Goal: Task Accomplishment & Management: Complete application form

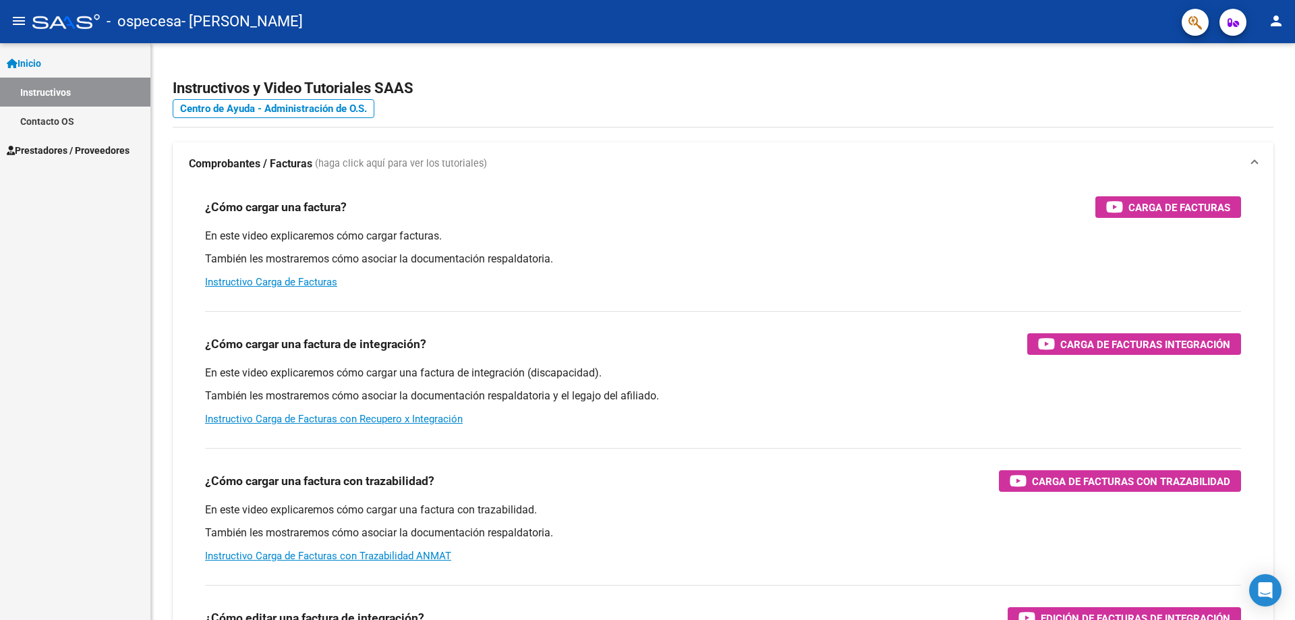
click at [23, 152] on span "Prestadores / Proveedores" at bounding box center [68, 150] width 123 height 15
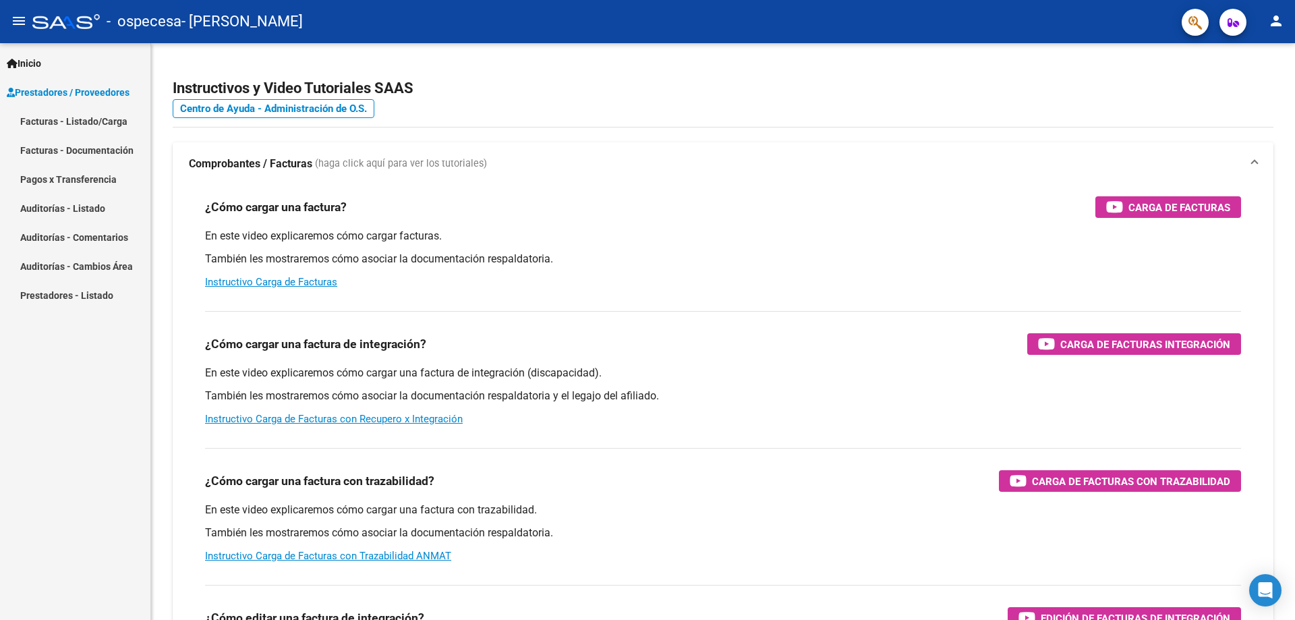
click at [83, 119] on link "Facturas - Listado/Carga" at bounding box center [75, 121] width 150 height 29
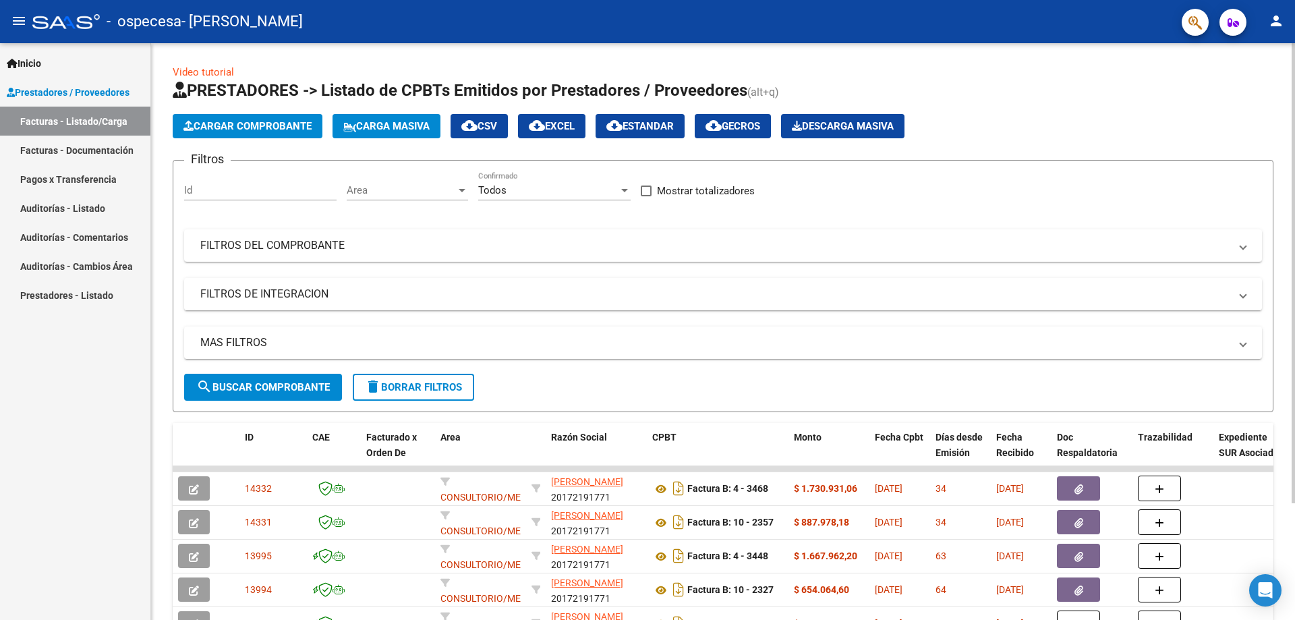
click at [285, 125] on span "Cargar Comprobante" at bounding box center [248, 126] width 128 height 12
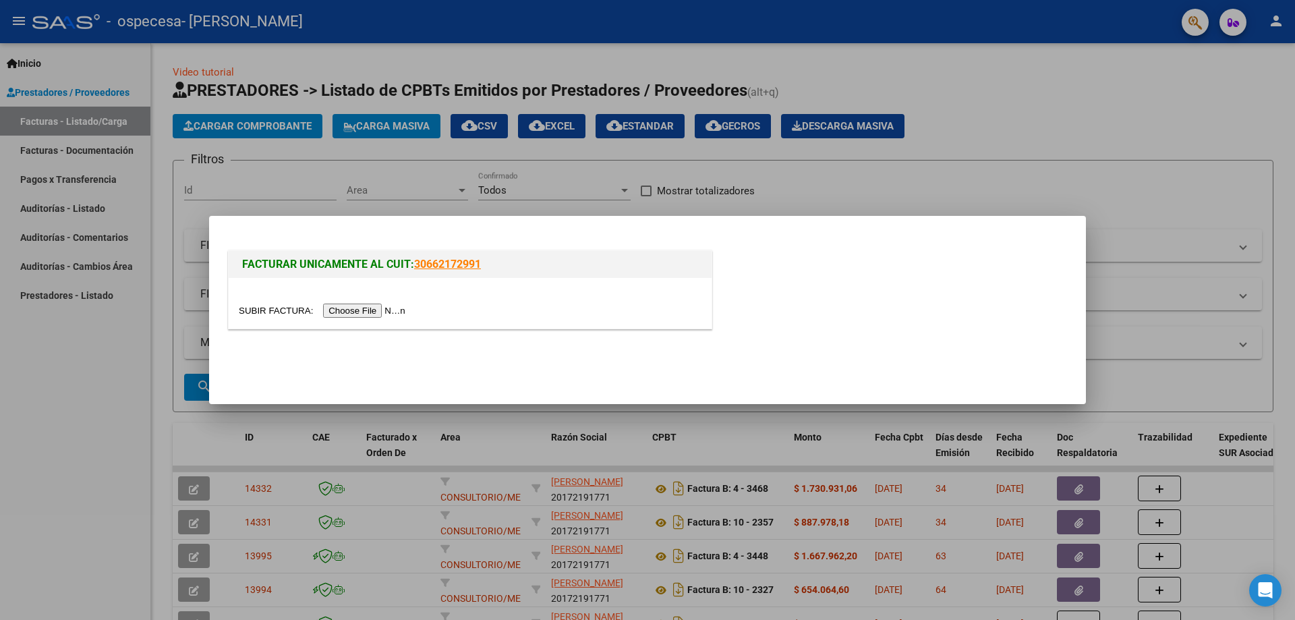
click at [394, 308] on input "file" at bounding box center [324, 311] width 171 height 14
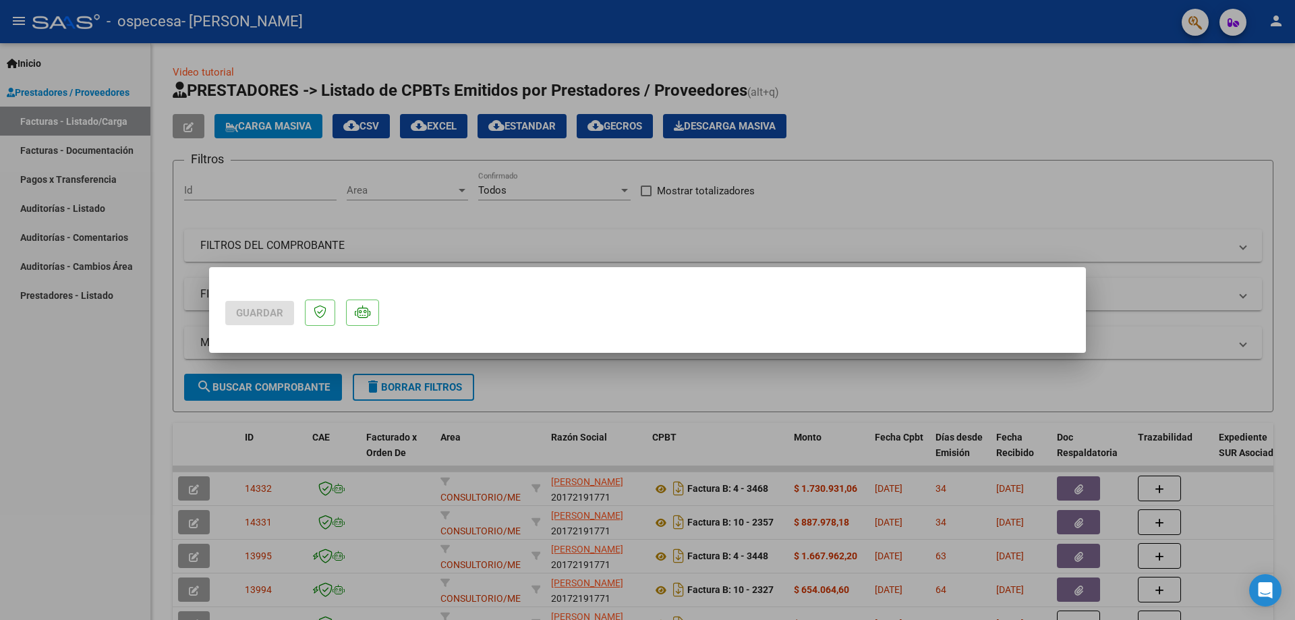
click at [796, 198] on div at bounding box center [647, 310] width 1295 height 620
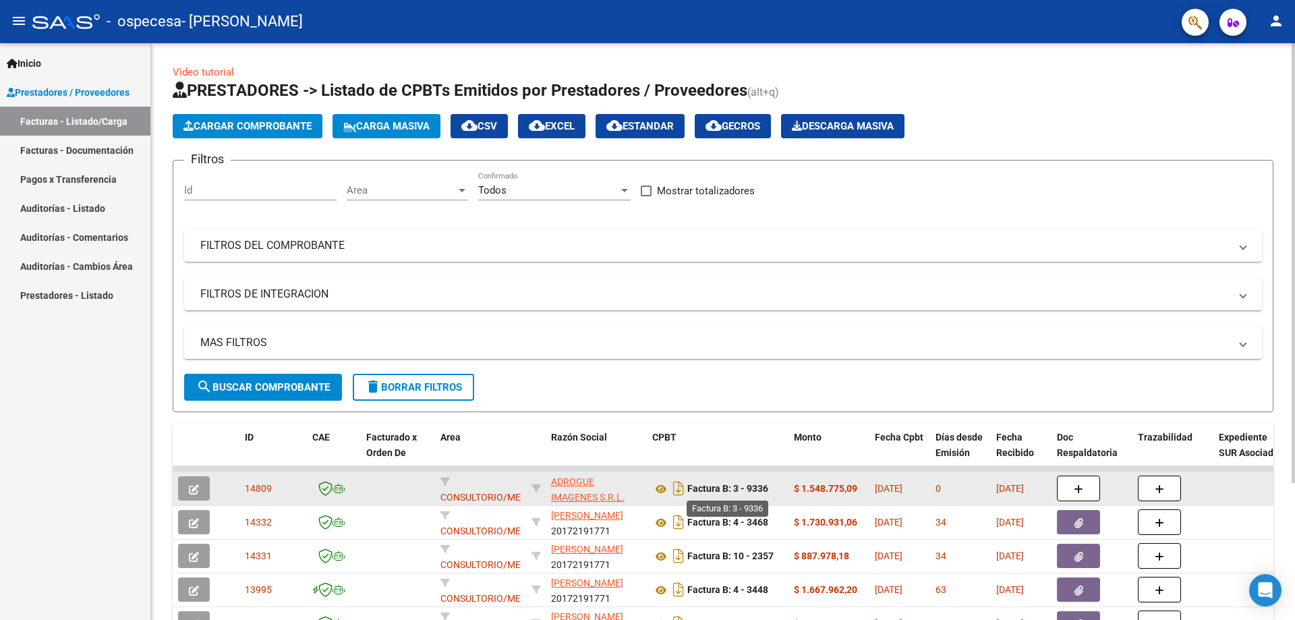
click at [739, 486] on strong "Factura B: 3 - 9336" at bounding box center [727, 489] width 81 height 11
click at [196, 488] on icon "button" at bounding box center [194, 489] width 10 height 10
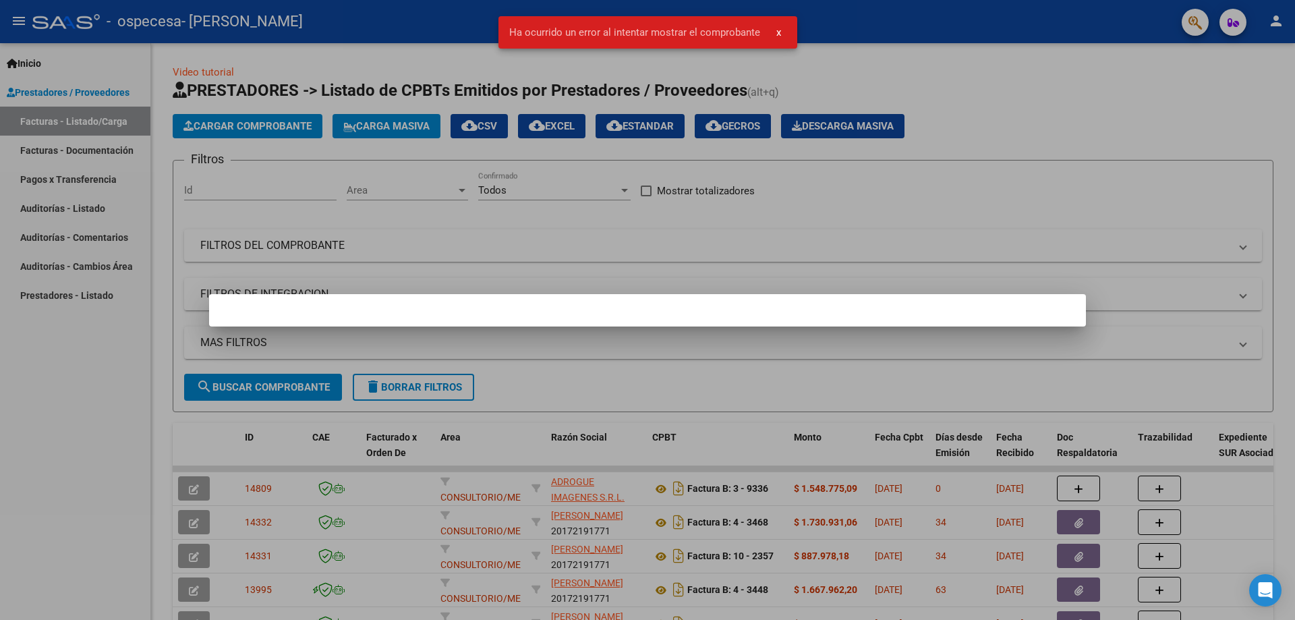
click at [1199, 391] on div at bounding box center [647, 310] width 1295 height 620
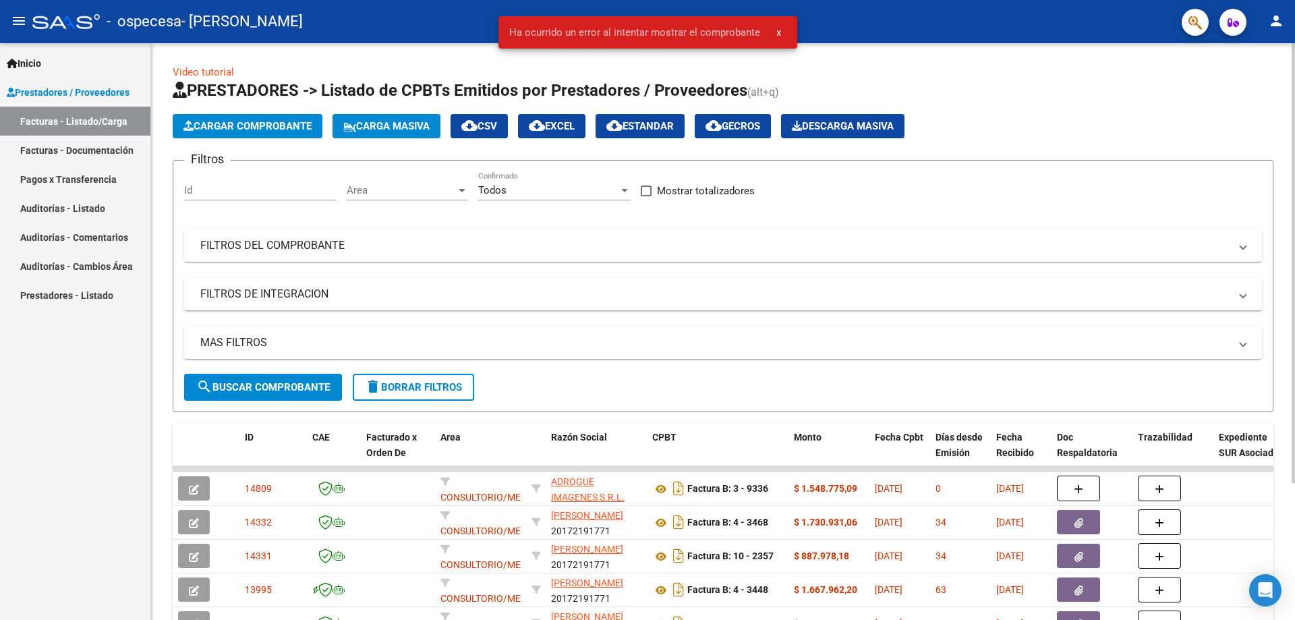
drag, startPoint x: 597, startPoint y: 490, endPoint x: 549, endPoint y: 338, distance: 159.4
click at [549, 338] on mat-panel-title "MAS FILTROS" at bounding box center [715, 342] width 1030 height 15
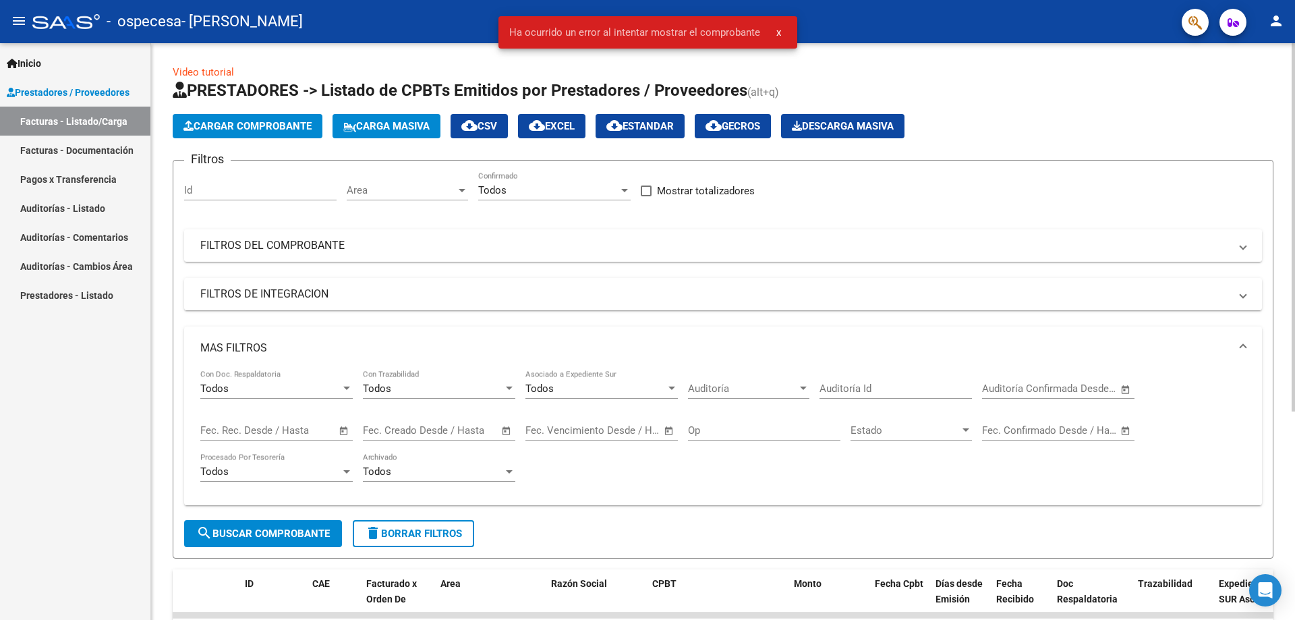
click at [349, 256] on mat-expansion-panel-header "FILTROS DEL COMPROBANTE" at bounding box center [723, 245] width 1078 height 32
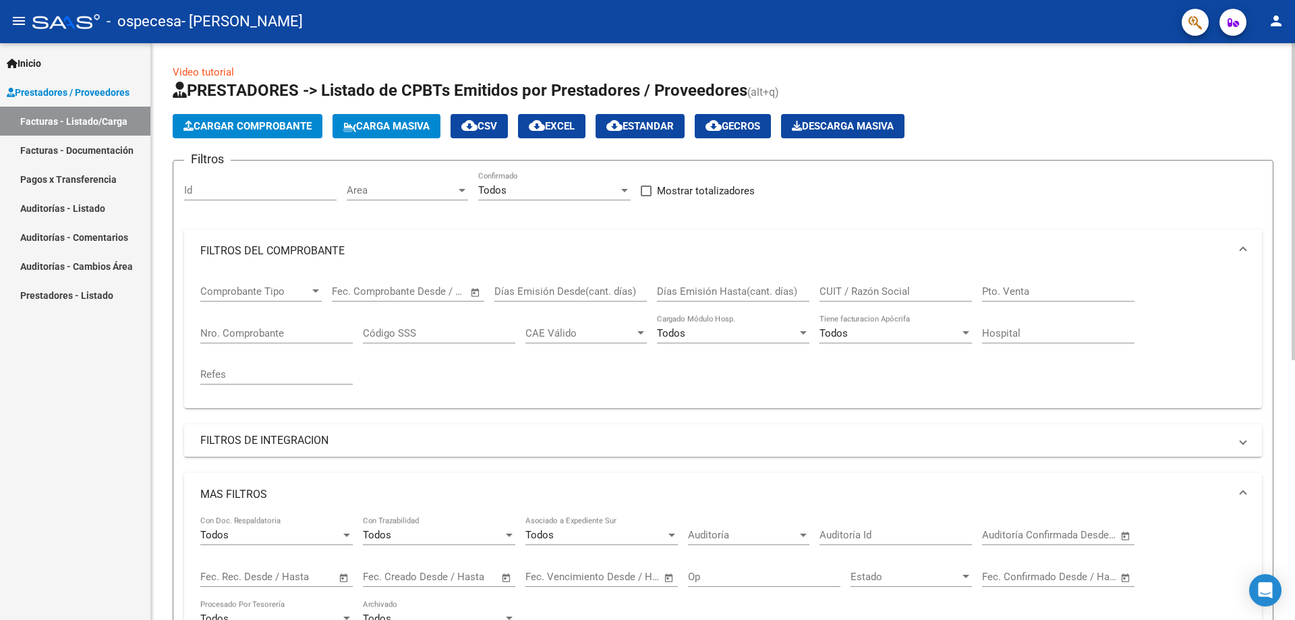
scroll to position [337, 0]
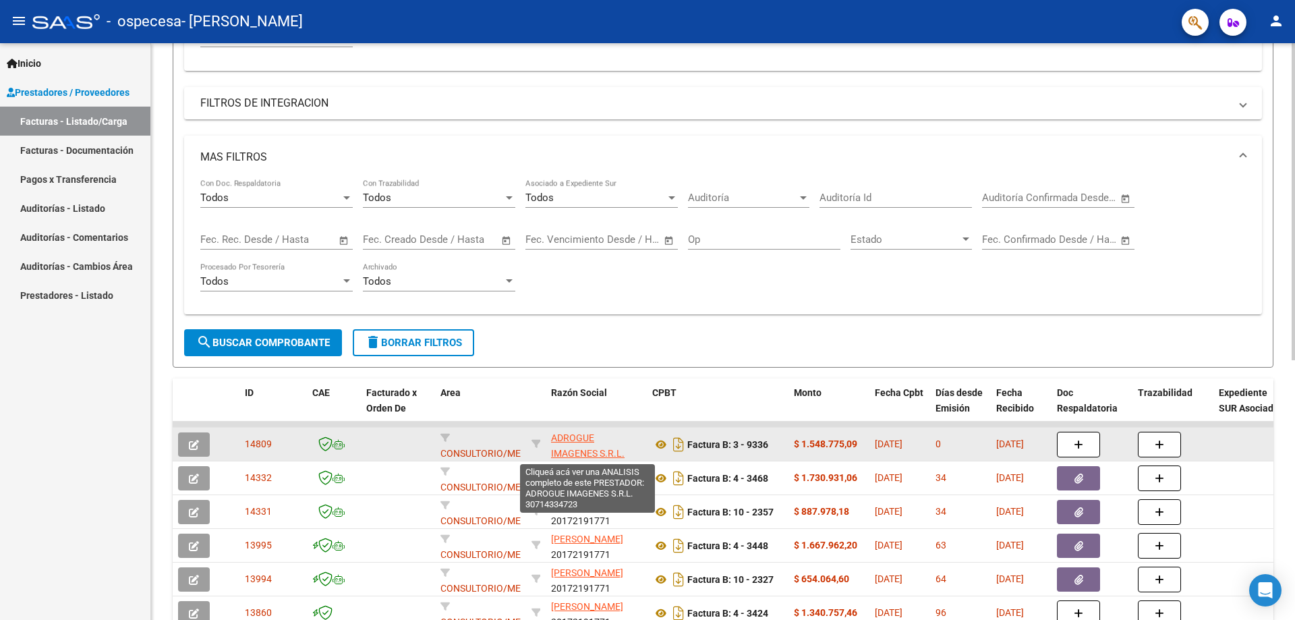
click at [592, 449] on span "ADROGUE IMAGENES S.R.L." at bounding box center [588, 445] width 74 height 26
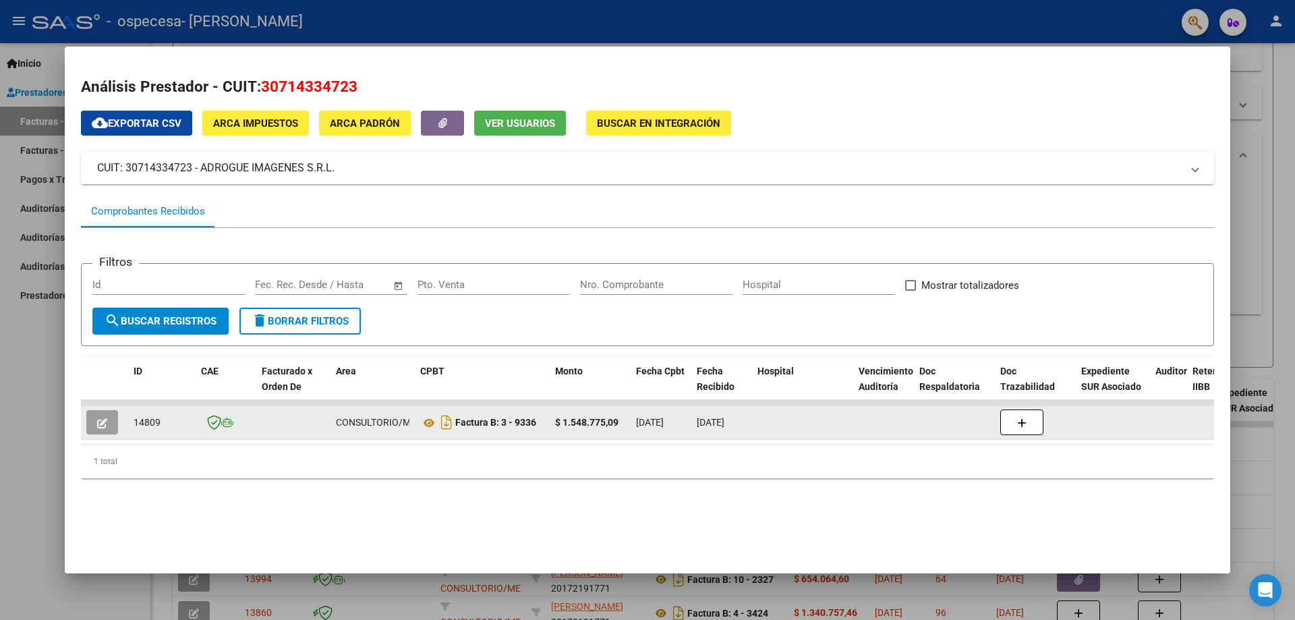
click at [103, 422] on icon "button" at bounding box center [102, 423] width 10 height 10
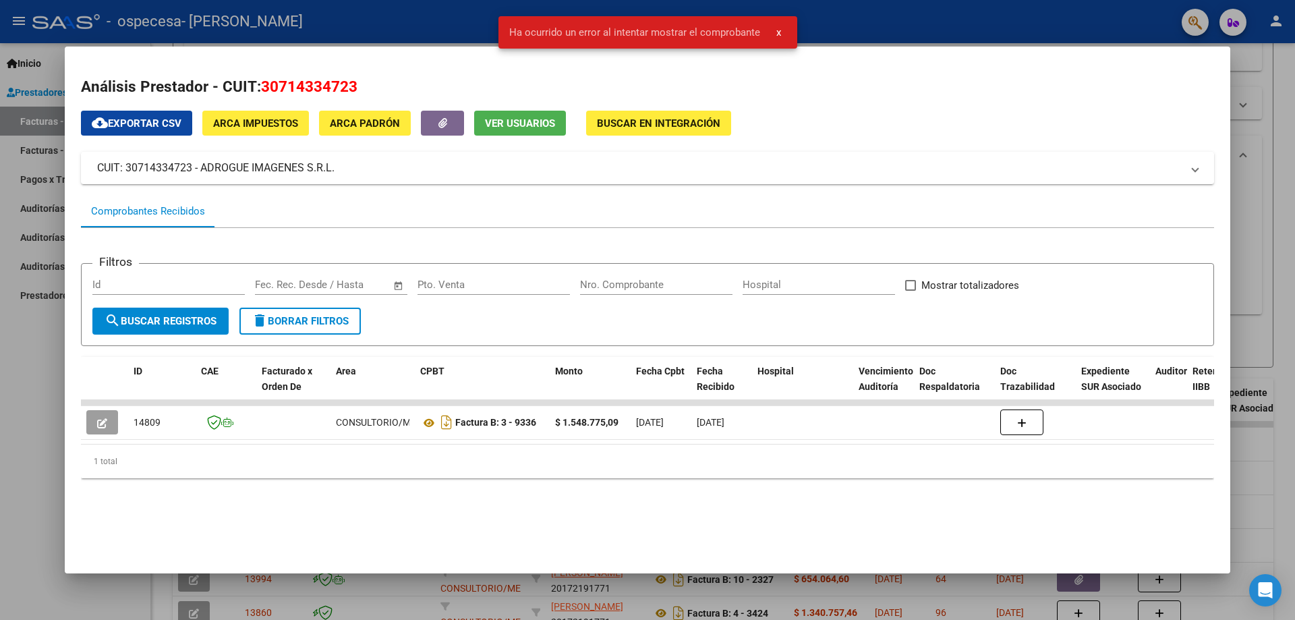
click at [1248, 369] on div at bounding box center [647, 310] width 1295 height 620
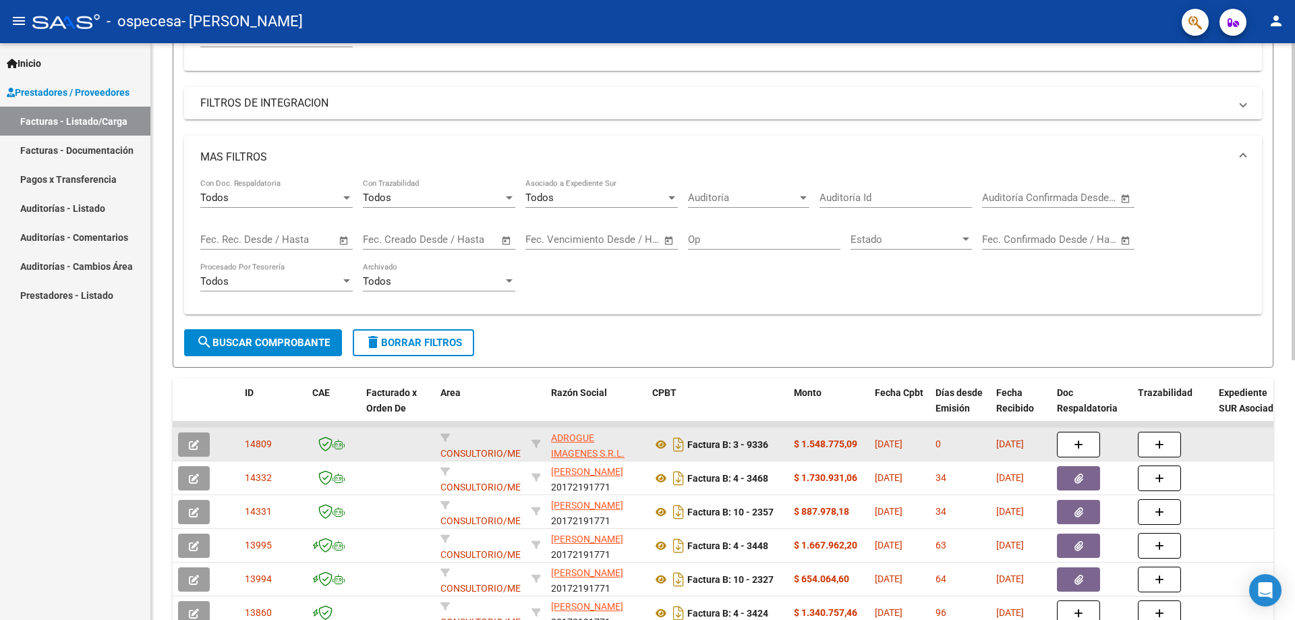
click at [194, 444] on icon "button" at bounding box center [194, 445] width 10 height 10
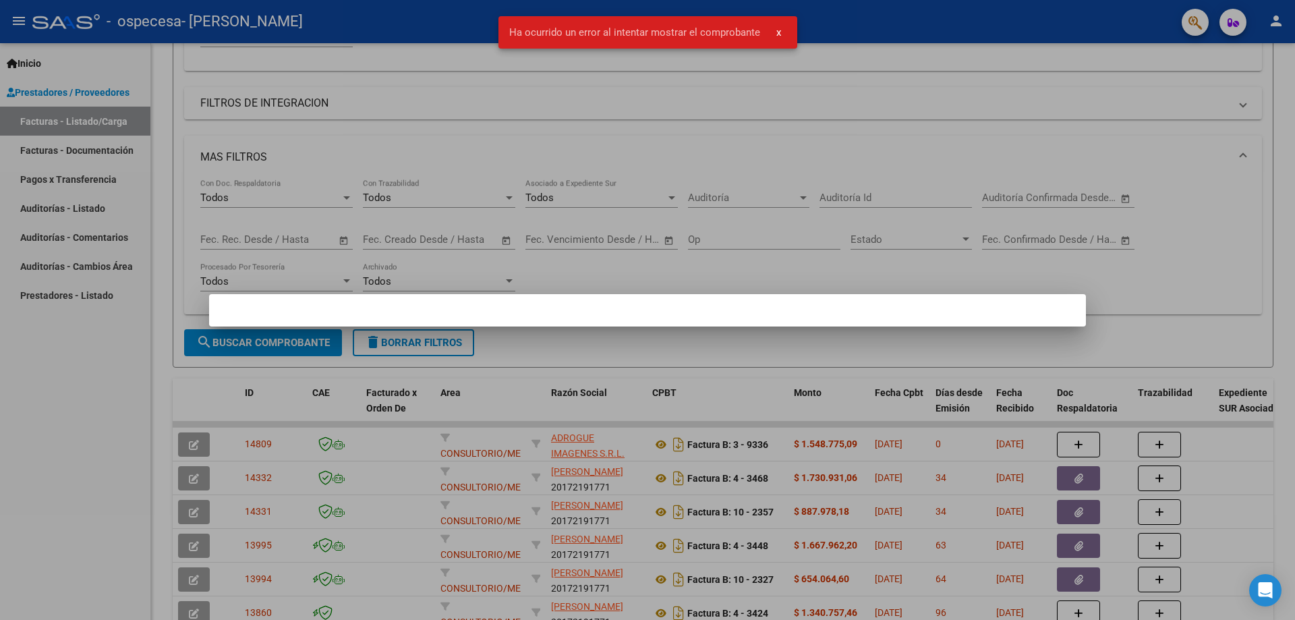
click at [1062, 146] on div at bounding box center [647, 310] width 1295 height 620
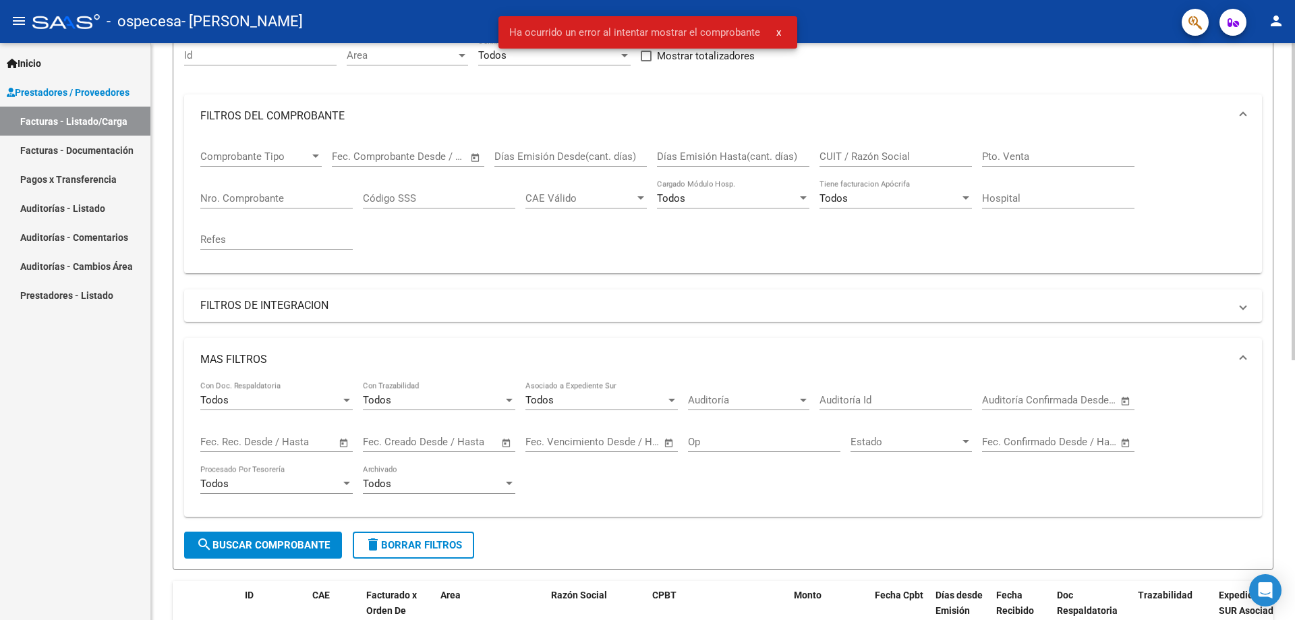
scroll to position [0, 0]
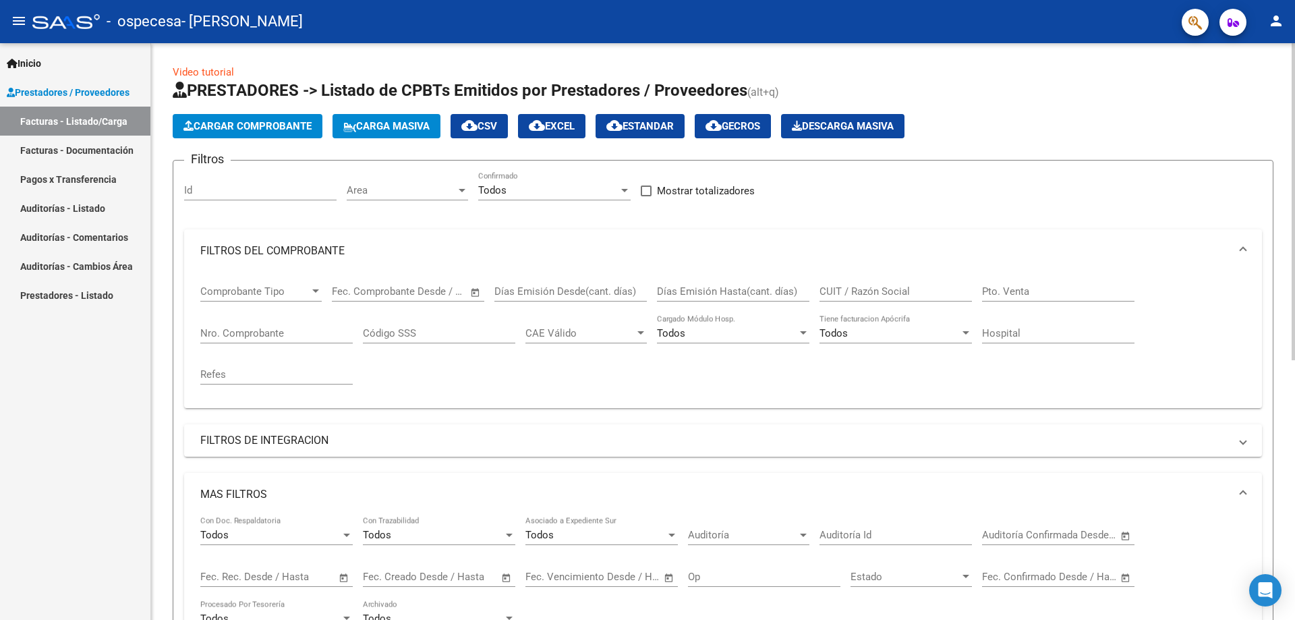
click at [223, 119] on button "Cargar Comprobante" at bounding box center [248, 126] width 150 height 24
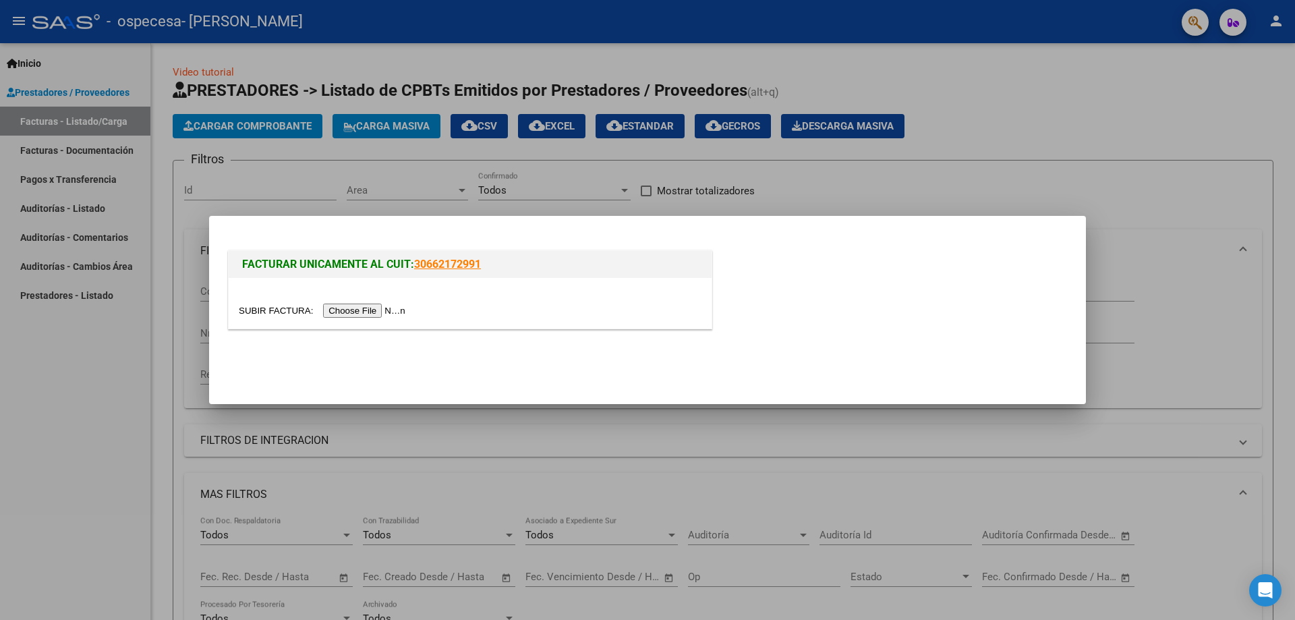
click at [372, 310] on input "file" at bounding box center [324, 311] width 171 height 14
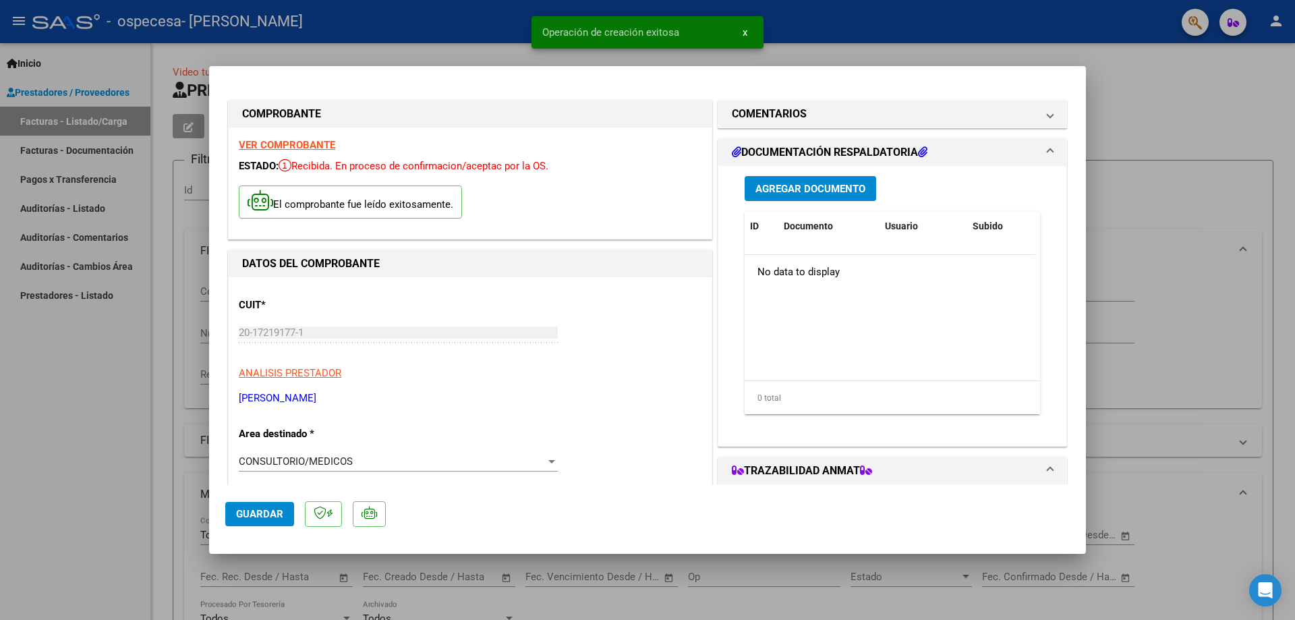
click at [834, 189] on span "Agregar Documento" at bounding box center [811, 189] width 110 height 12
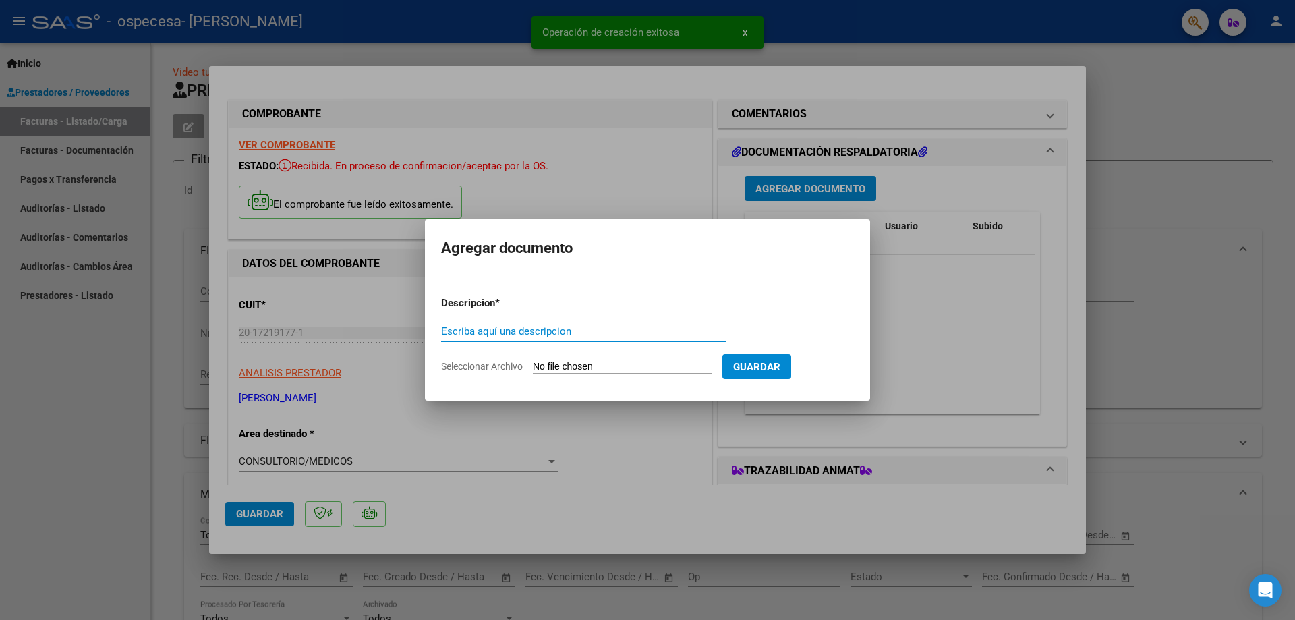
click at [575, 331] on input "Escriba aquí una descripcion" at bounding box center [583, 331] width 285 height 12
type input "SOPORTE"
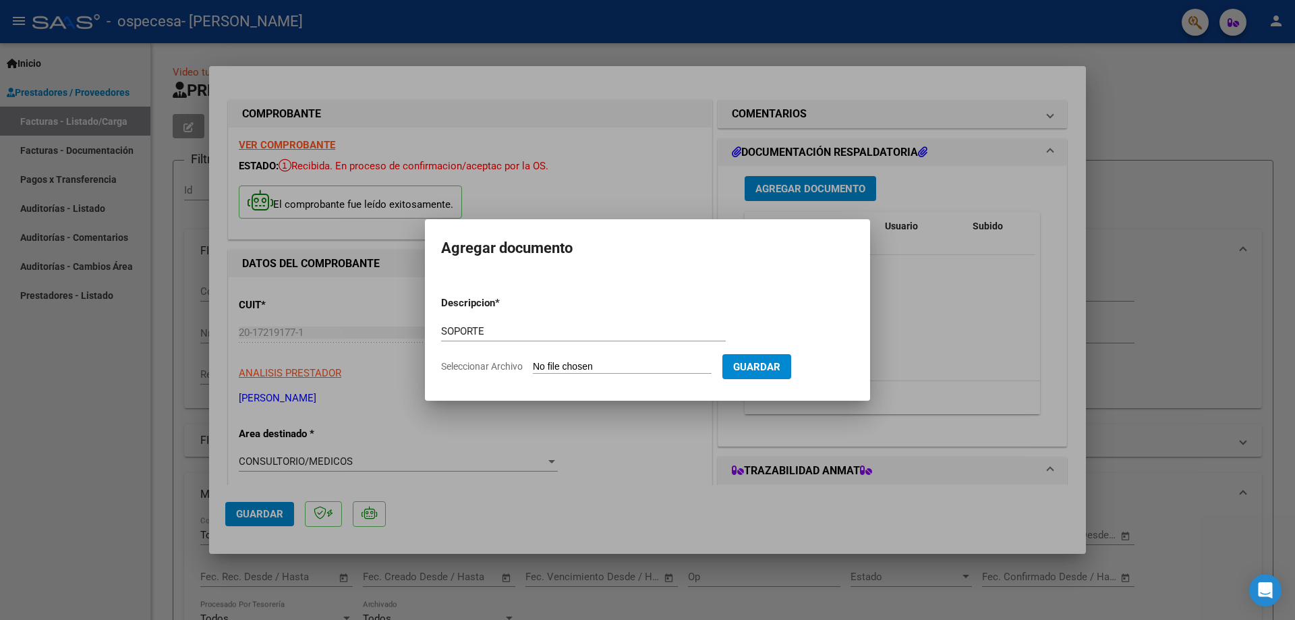
click at [669, 360] on form "Descripcion * SOPORTE Escriba aquí una descripcion Seleccionar Archivo Guardar" at bounding box center [647, 334] width 413 height 99
click at [590, 366] on input "Seleccionar Archivo" at bounding box center [622, 367] width 179 height 13
type input "C:\fakepath\CERAMISTAS EXENTO SOPORTE 4 3482.pdf"
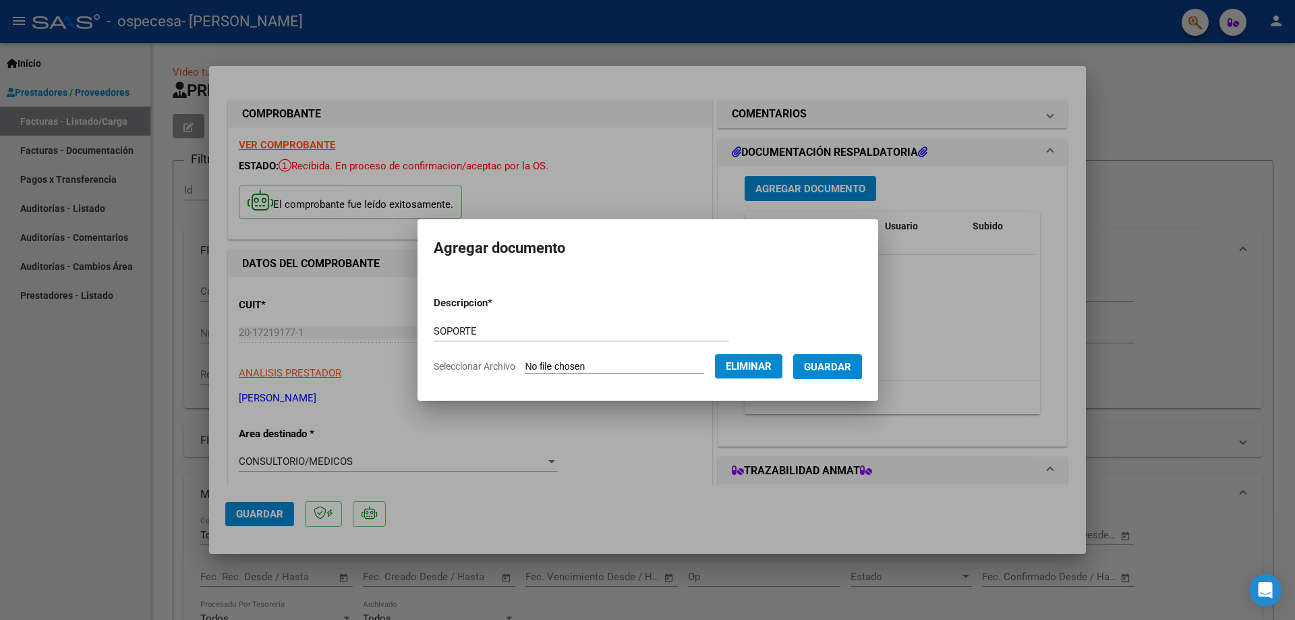
click at [851, 372] on span "Guardar" at bounding box center [827, 367] width 47 height 12
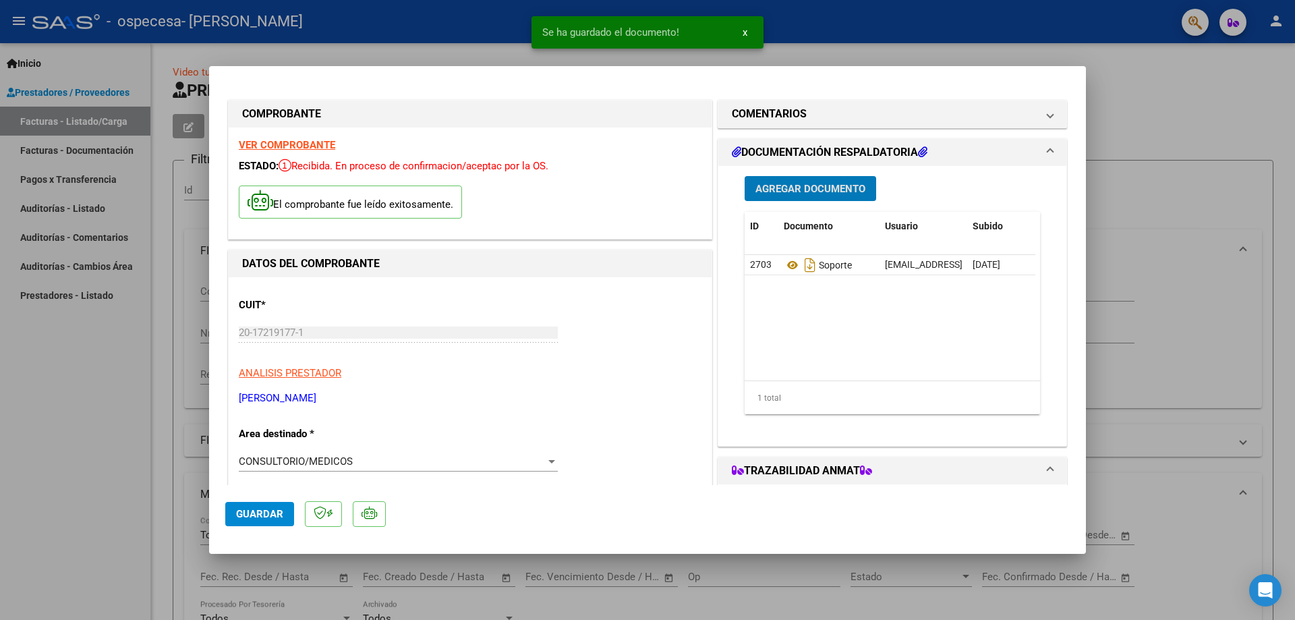
click at [815, 182] on span "Agregar Documento" at bounding box center [811, 188] width 110 height 12
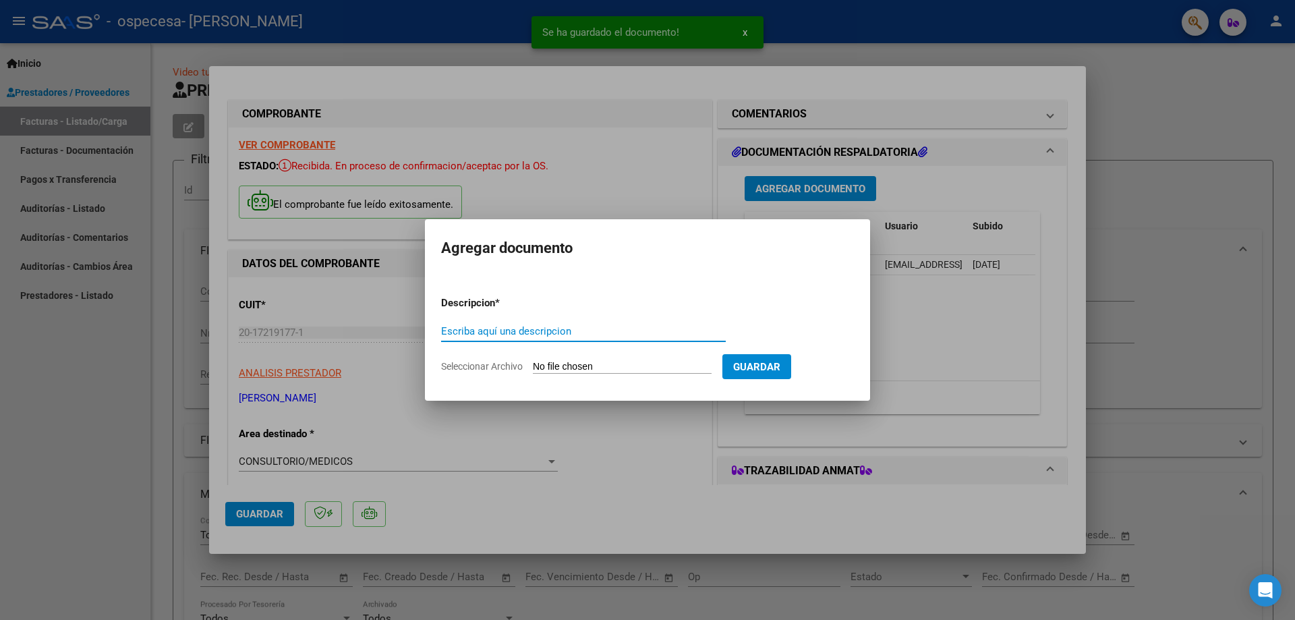
click at [517, 335] on input "Escriba aquí una descripcion" at bounding box center [583, 331] width 285 height 12
type input "SCAN ORDENES MEDICAS"
click at [776, 367] on span "Guardar" at bounding box center [756, 367] width 47 height 12
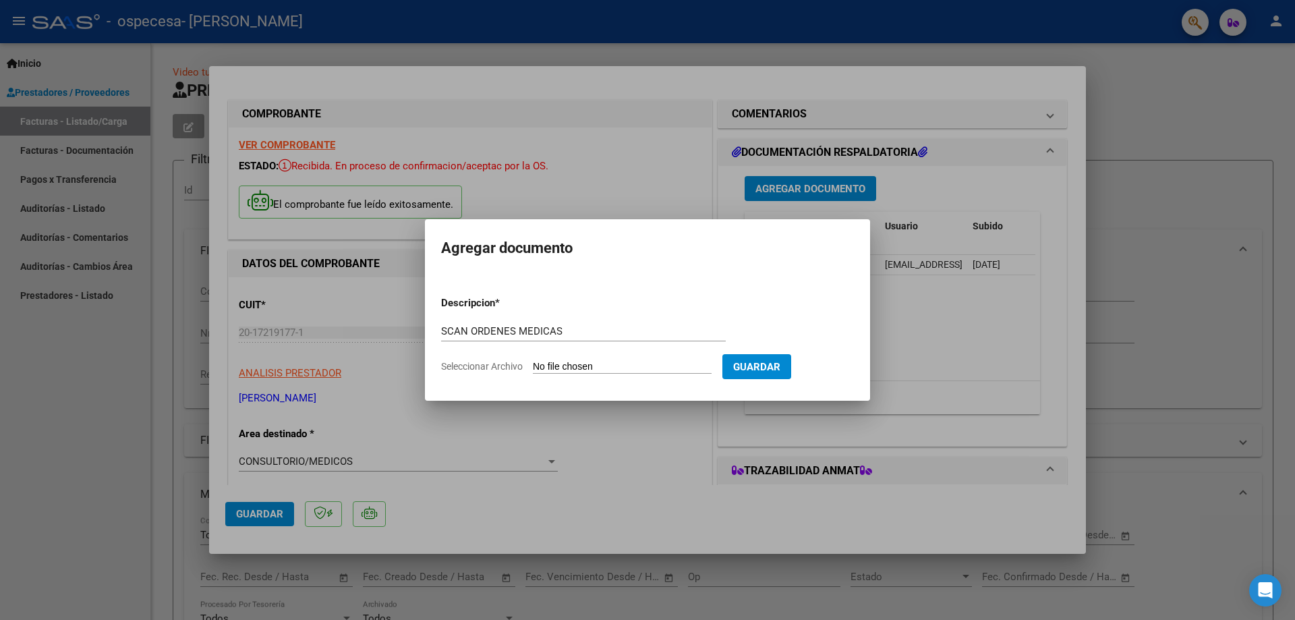
click at [637, 371] on input "Seleccionar Archivo" at bounding box center [622, 367] width 179 height 13
click at [648, 367] on input "Seleccionar Archivo" at bounding box center [622, 367] width 179 height 13
type input "C:\fakepath\CERAMISTAS EXENTO SCANNER 4 3482.pdf"
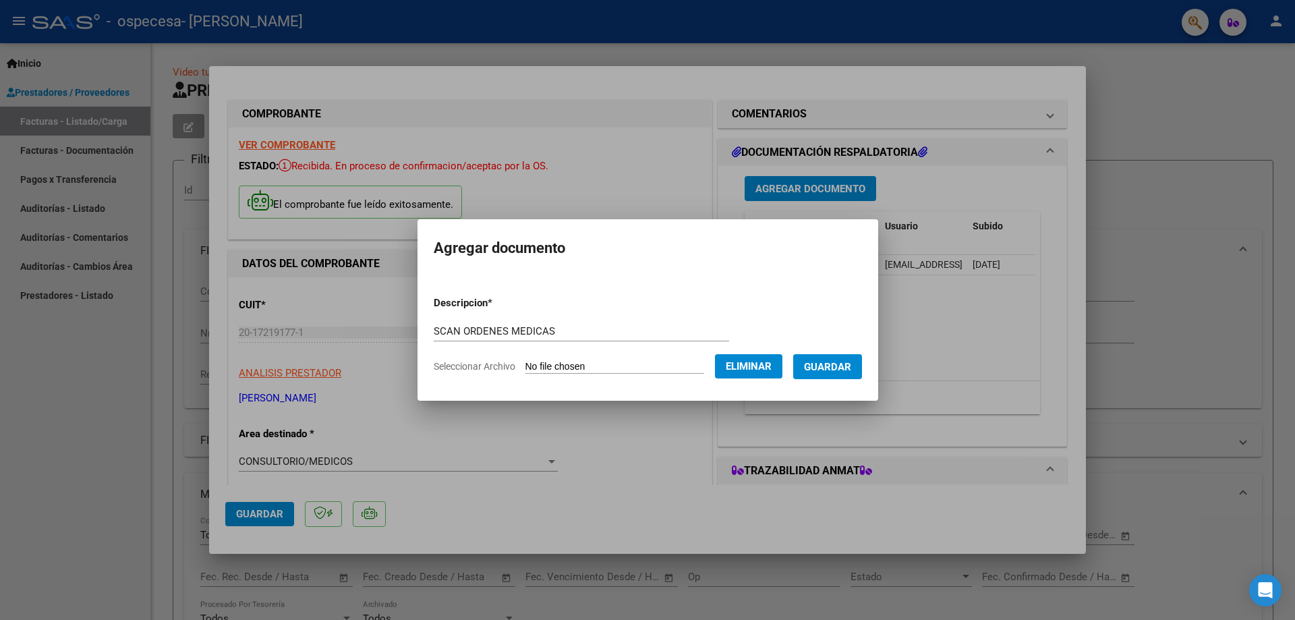
click at [851, 354] on button "Guardar" at bounding box center [827, 366] width 69 height 25
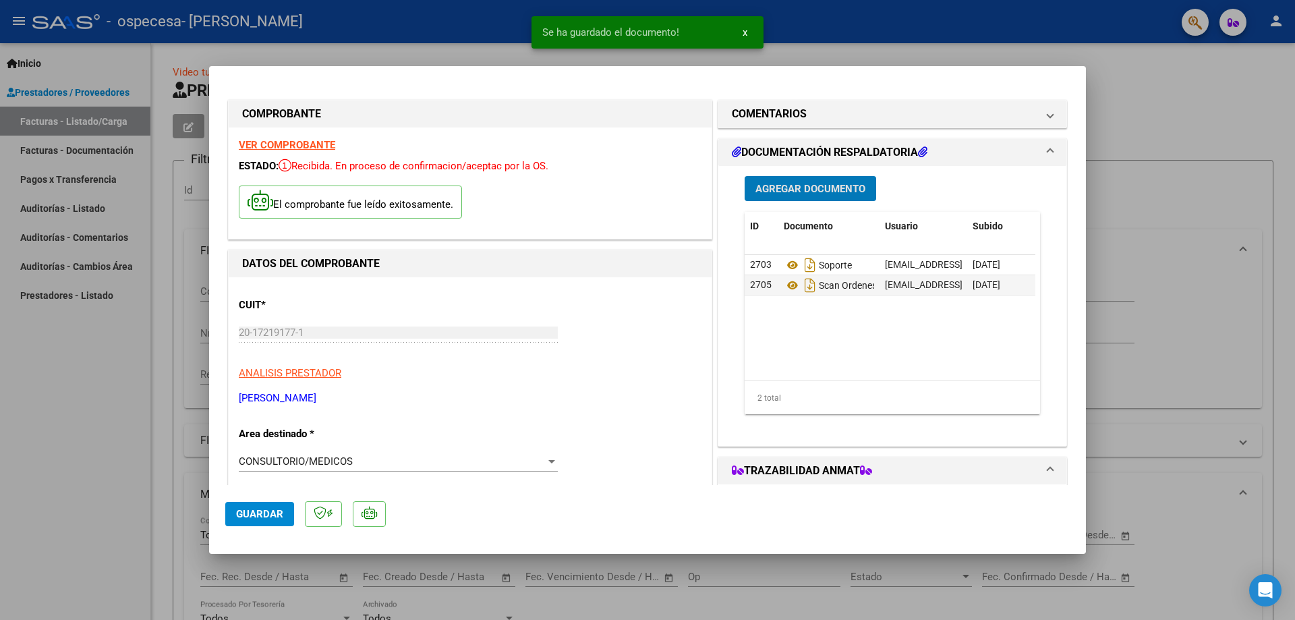
click at [789, 197] on button "Agregar Documento" at bounding box center [811, 188] width 132 height 25
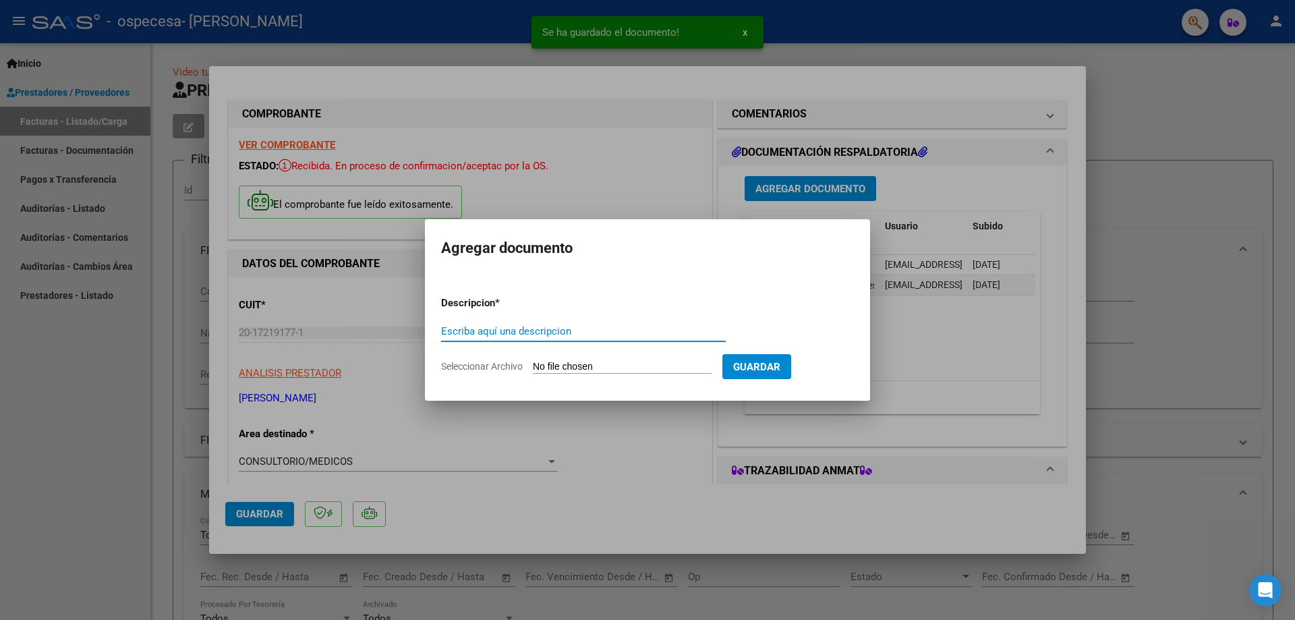
click at [490, 330] on input "Escriba aquí una descripcion" at bounding box center [583, 331] width 285 height 12
type input "SOPORTE EXCEL"
click at [568, 366] on input "Seleccionar Archivo" at bounding box center [622, 367] width 179 height 13
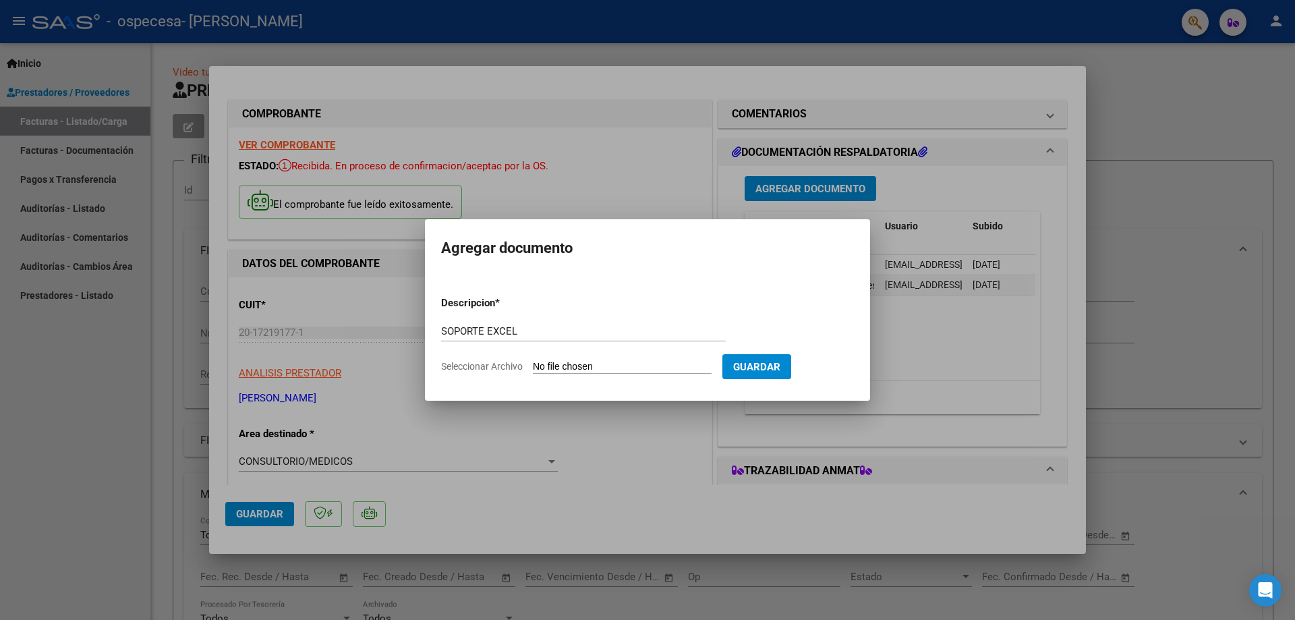
type input "C:\fakepath\CERAMISTAS EXENTO EXCEL 4 3482.xls"
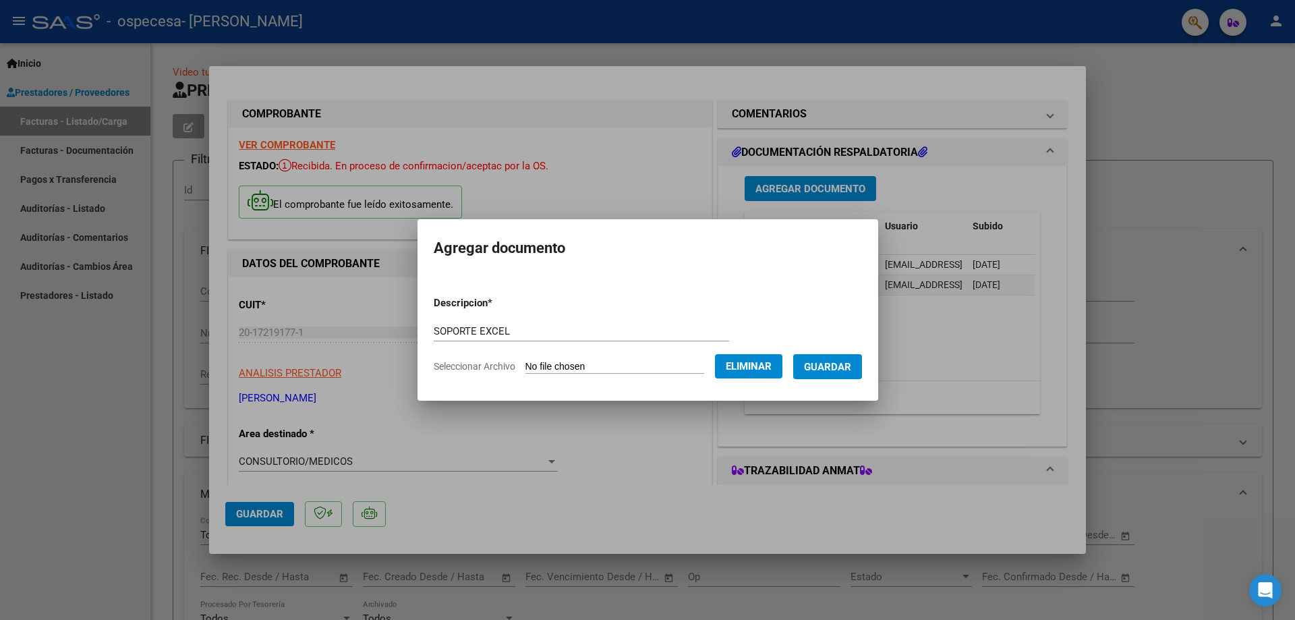
click at [847, 371] on span "Guardar" at bounding box center [827, 367] width 47 height 12
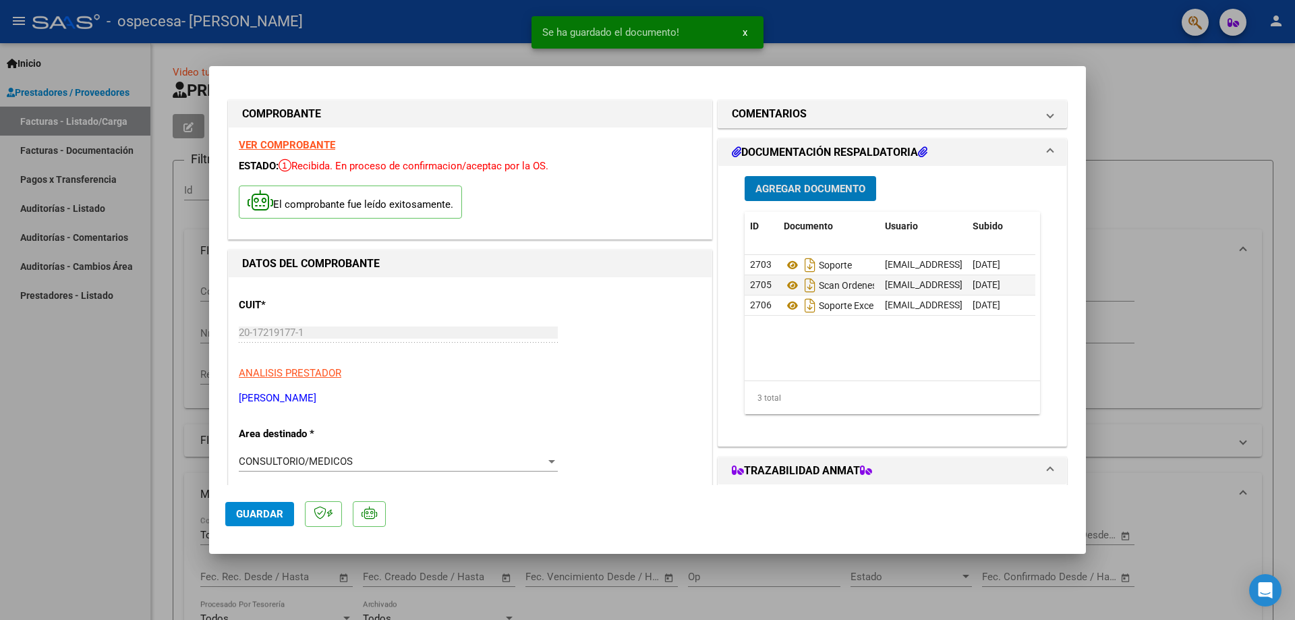
click at [265, 511] on span "Guardar" at bounding box center [259, 514] width 47 height 12
click at [1272, 141] on div at bounding box center [647, 310] width 1295 height 620
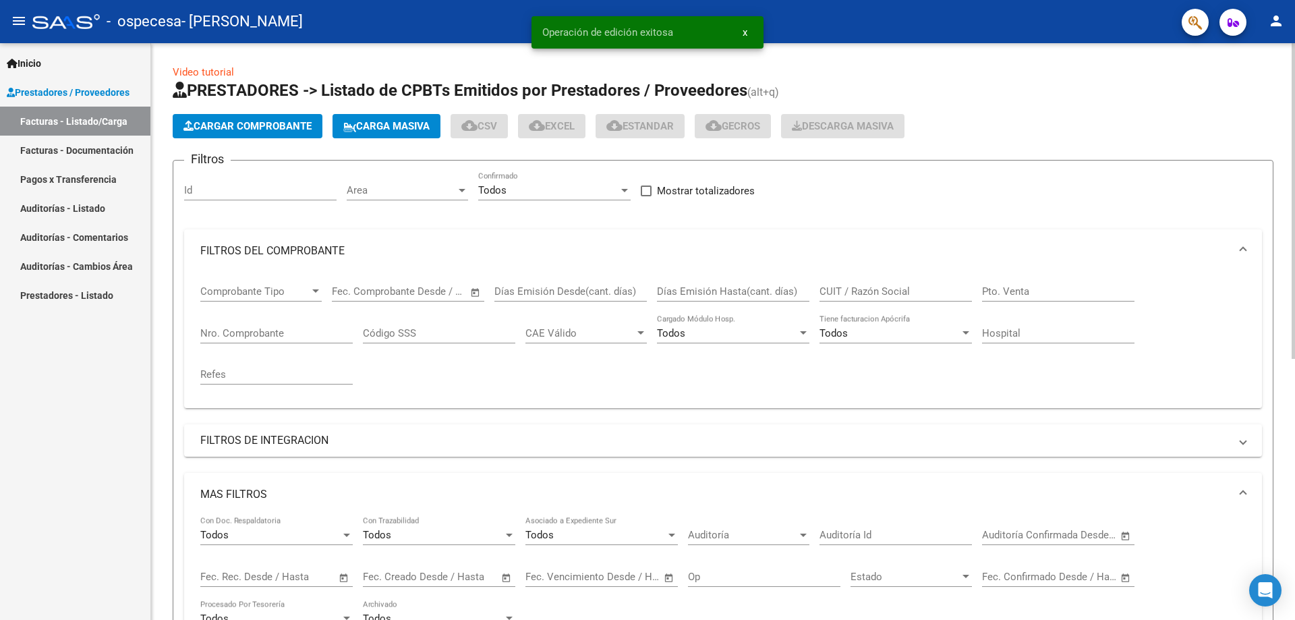
click at [1210, 93] on h1 "PRESTADORES -> Listado de CPBTs Emitidos por Prestadores / Proveedores (alt+q)" at bounding box center [723, 92] width 1101 height 24
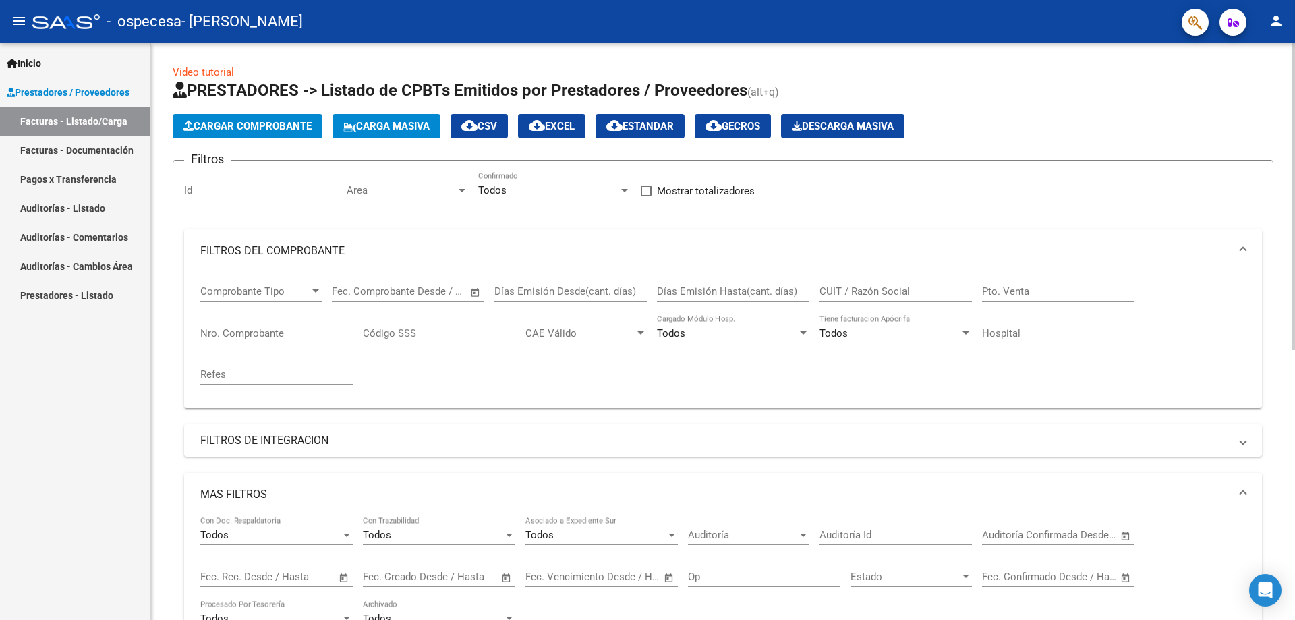
click at [264, 115] on button "Cargar Comprobante" at bounding box center [248, 126] width 150 height 24
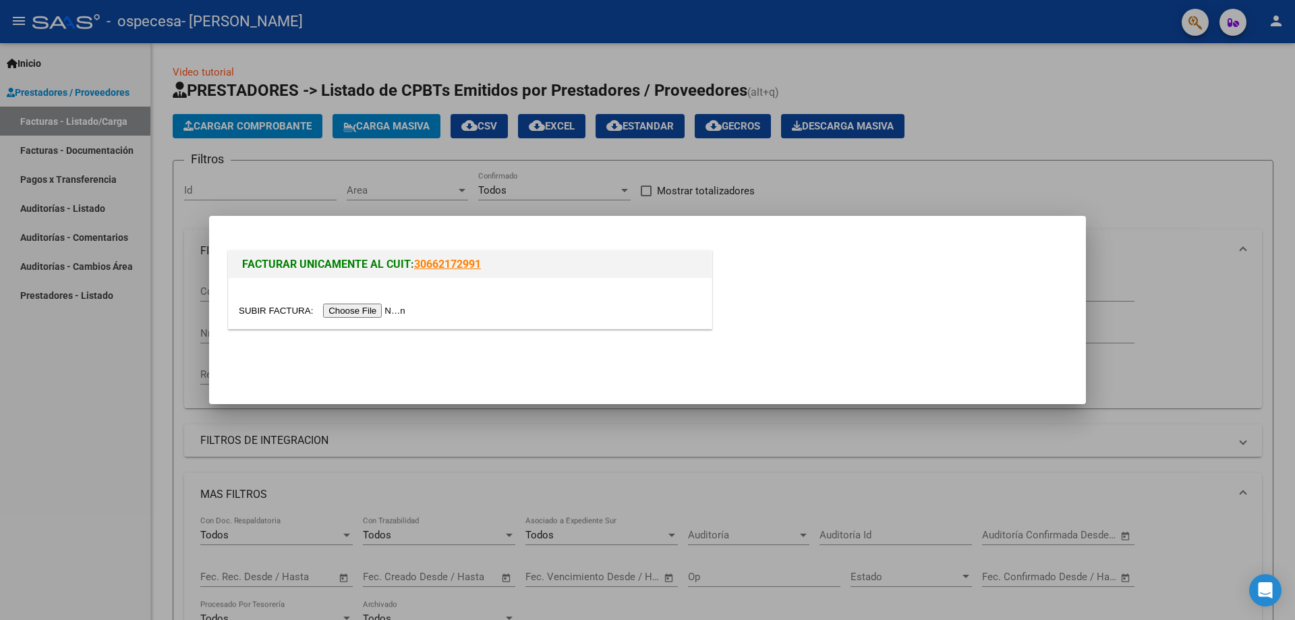
click at [366, 310] on input "file" at bounding box center [324, 311] width 171 height 14
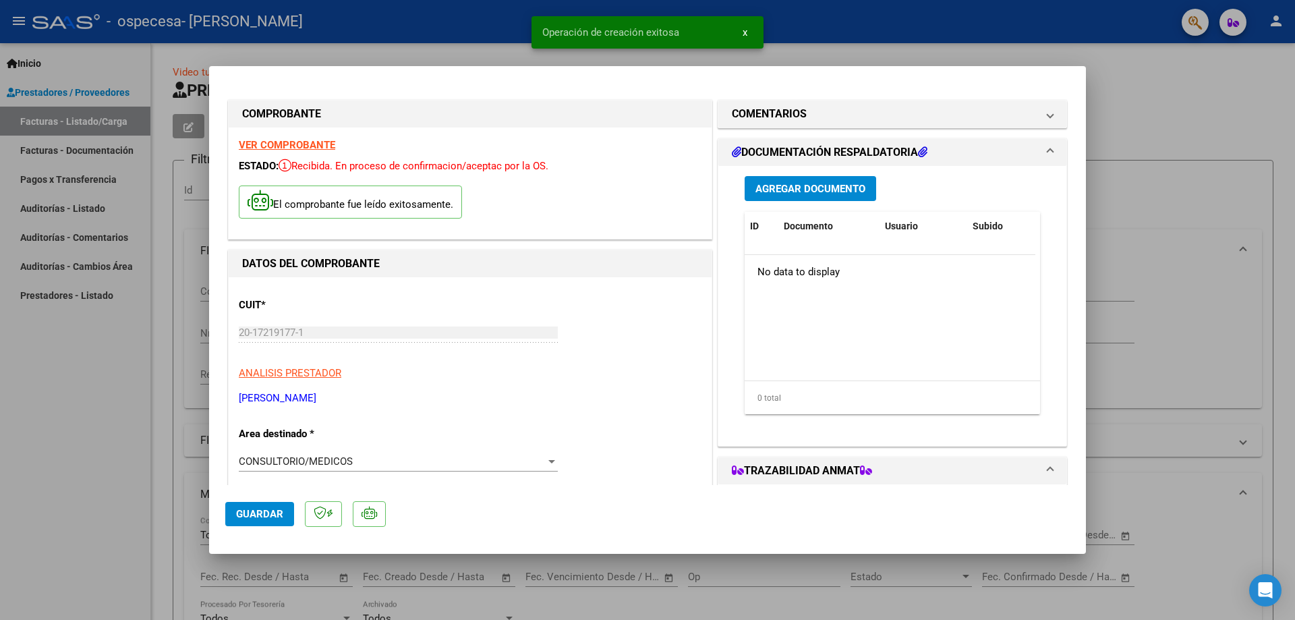
click at [810, 188] on span "Agregar Documento" at bounding box center [811, 189] width 110 height 12
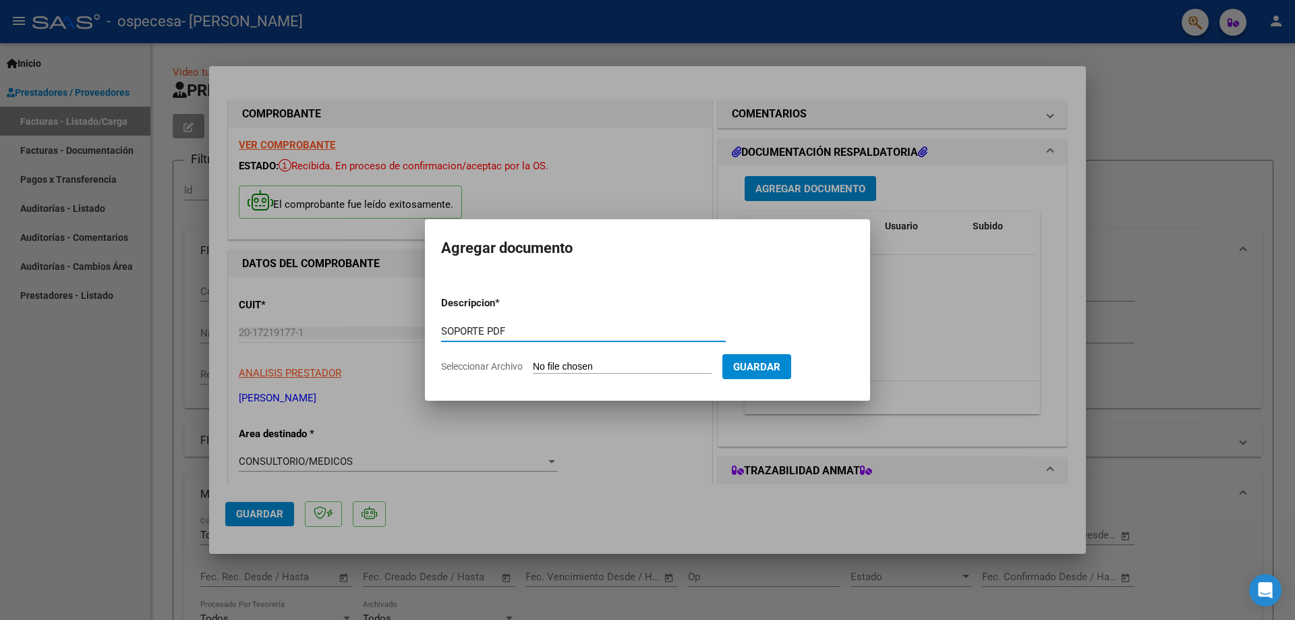
type input "SOPORTE PDF"
click at [591, 361] on input "Seleccionar Archivo" at bounding box center [622, 367] width 179 height 13
type input "C:\fakepath\CERAMISTAS EXENTO SOPORTE 10 2376.pdf"
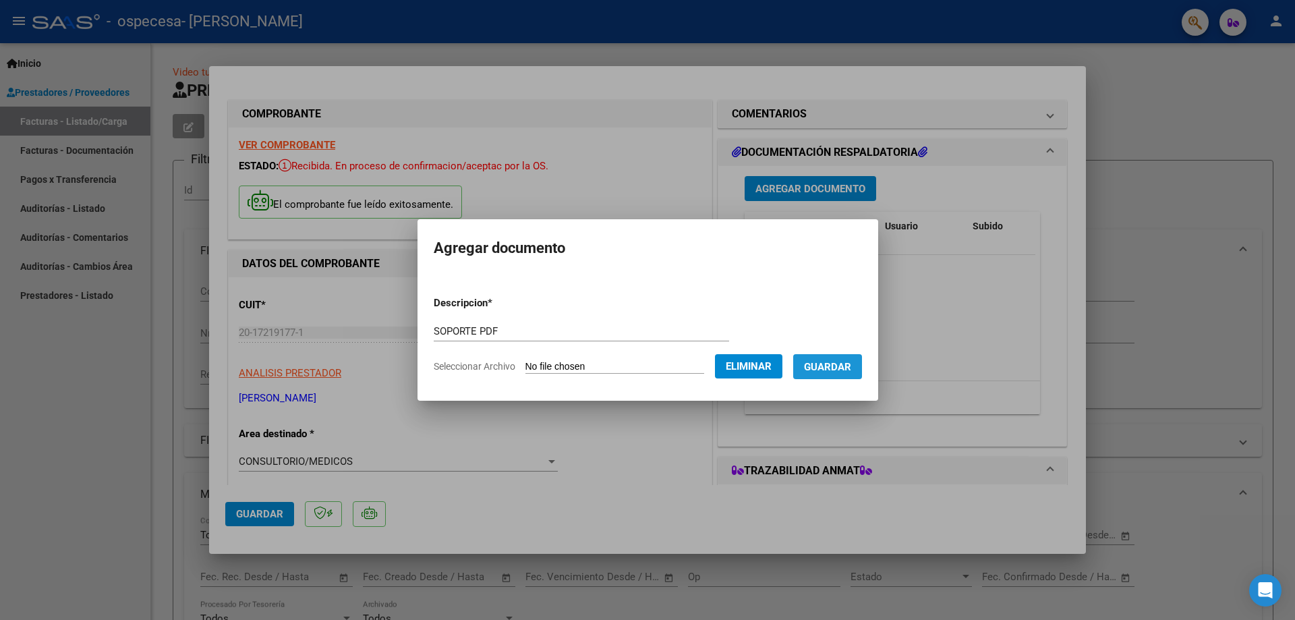
click at [845, 364] on span "Guardar" at bounding box center [827, 367] width 47 height 12
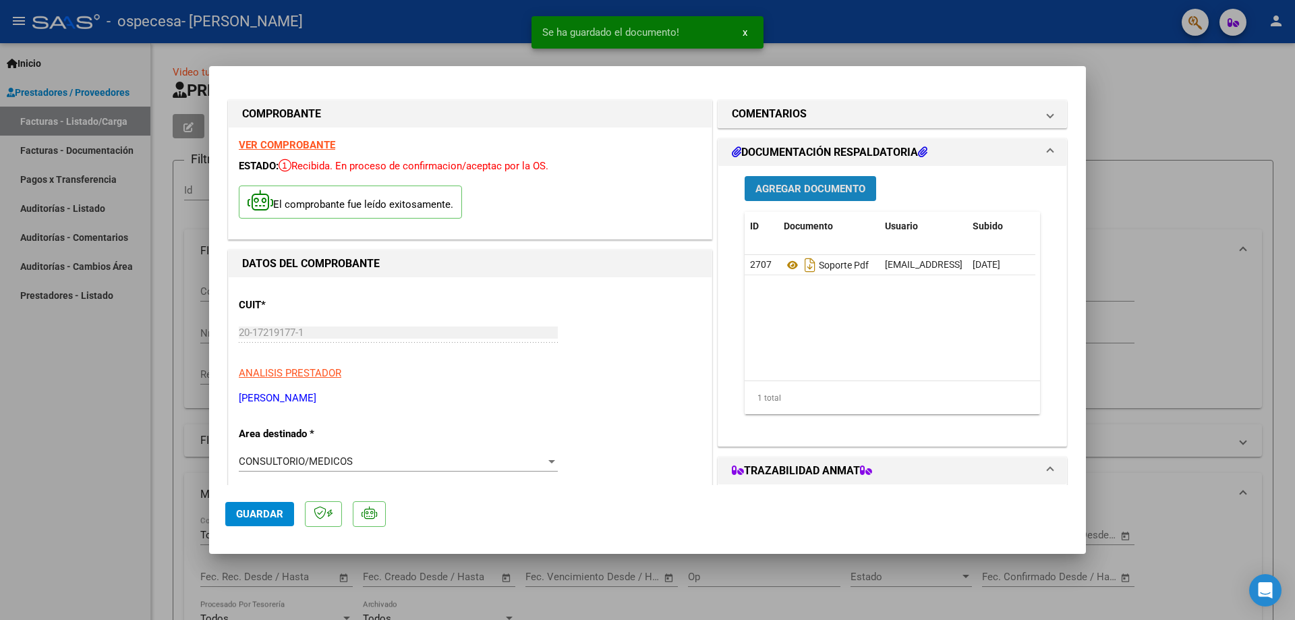
click at [806, 185] on span "Agregar Documento" at bounding box center [811, 189] width 110 height 12
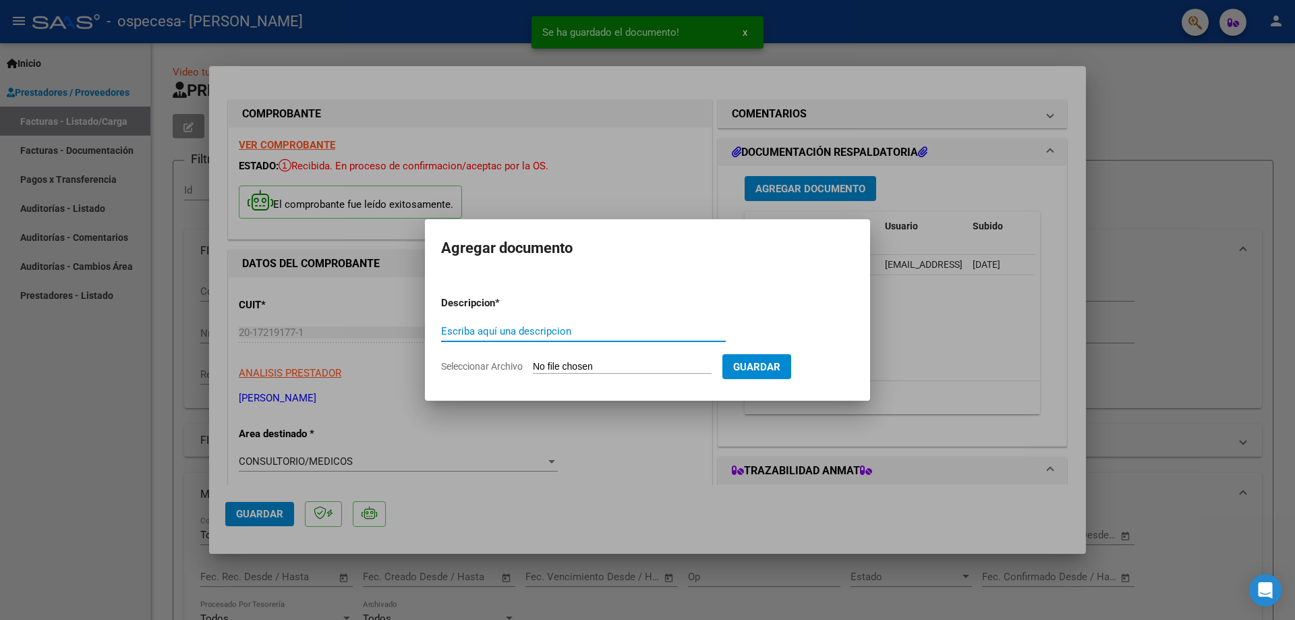
click at [507, 328] on input "Escriba aquí una descripcion" at bounding box center [583, 331] width 285 height 12
type input "SOPORTE EXCEL"
click at [559, 355] on form "Descripcion * SOPORTE EXCEL Escriba aquí una descripcion Seleccionar Archivo Gu…" at bounding box center [647, 334] width 413 height 99
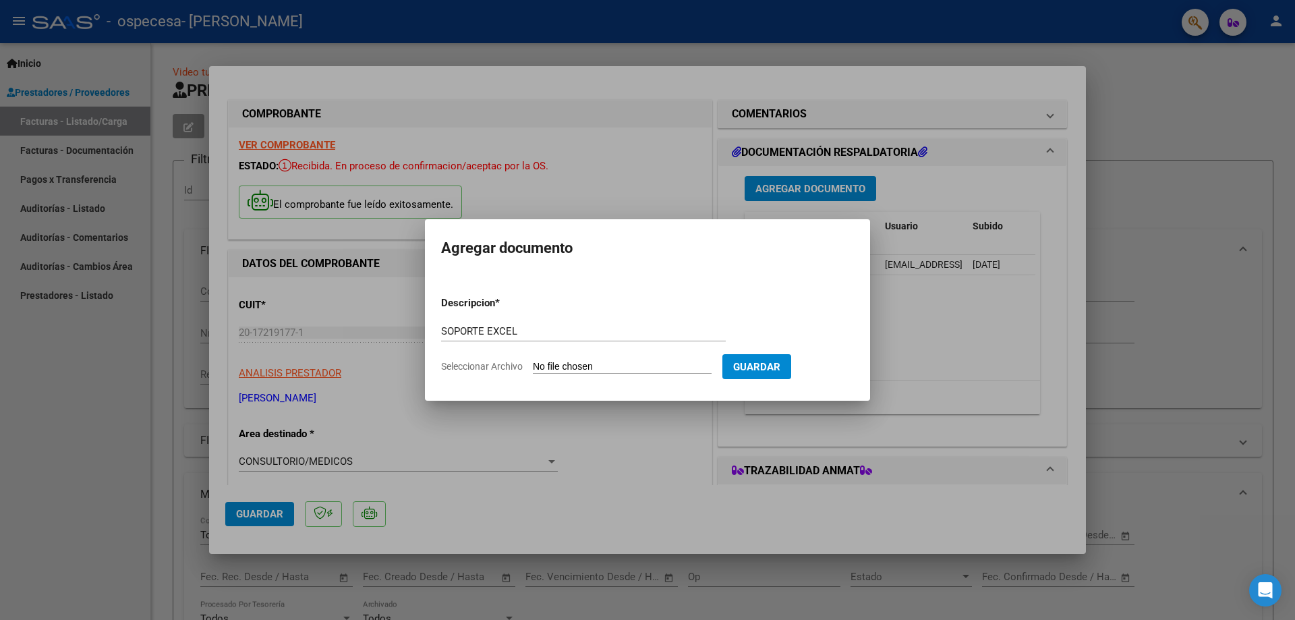
click at [567, 364] on input "Seleccionar Archivo" at bounding box center [622, 367] width 179 height 13
type input "C:\fakepath\CERAMISTAS EXENTO EXCEL 10 2376.xlsx"
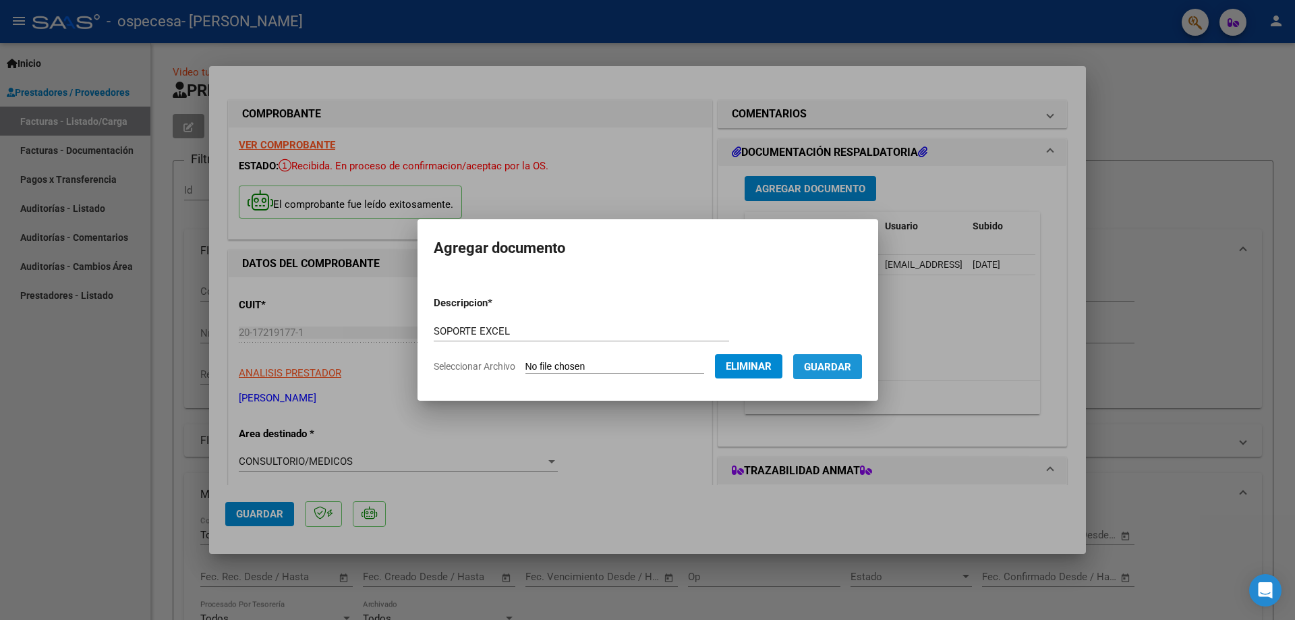
click at [847, 373] on button "Guardar" at bounding box center [827, 366] width 69 height 25
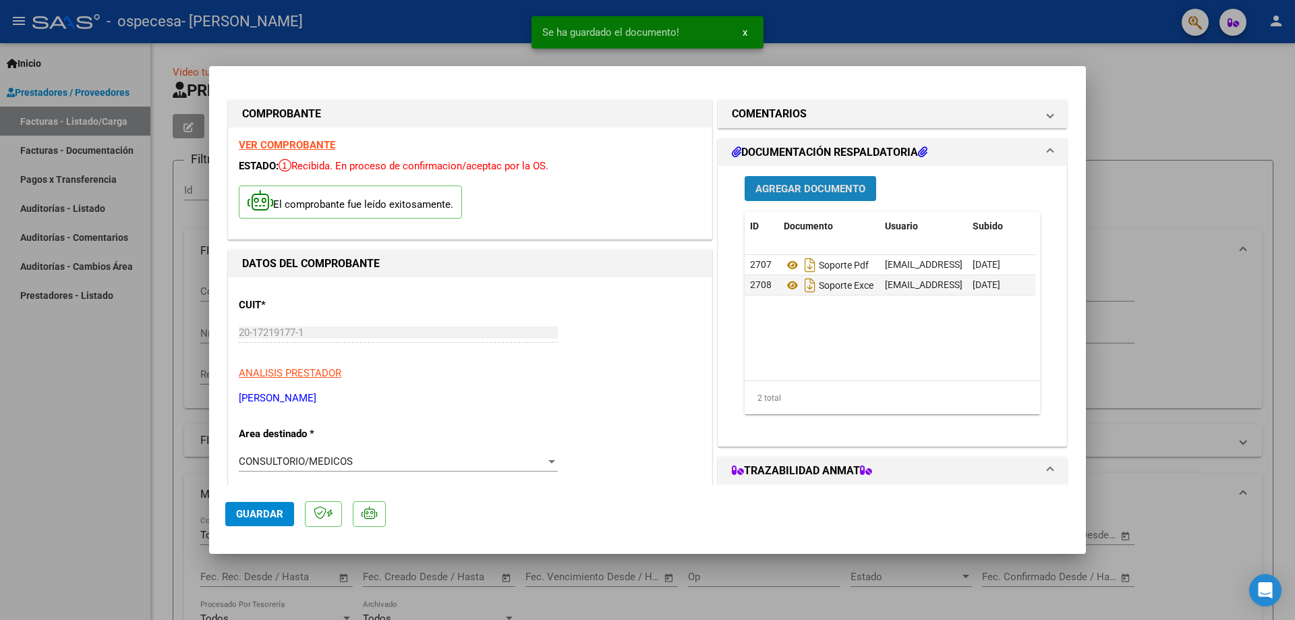
click at [795, 192] on span "Agregar Documento" at bounding box center [811, 189] width 110 height 12
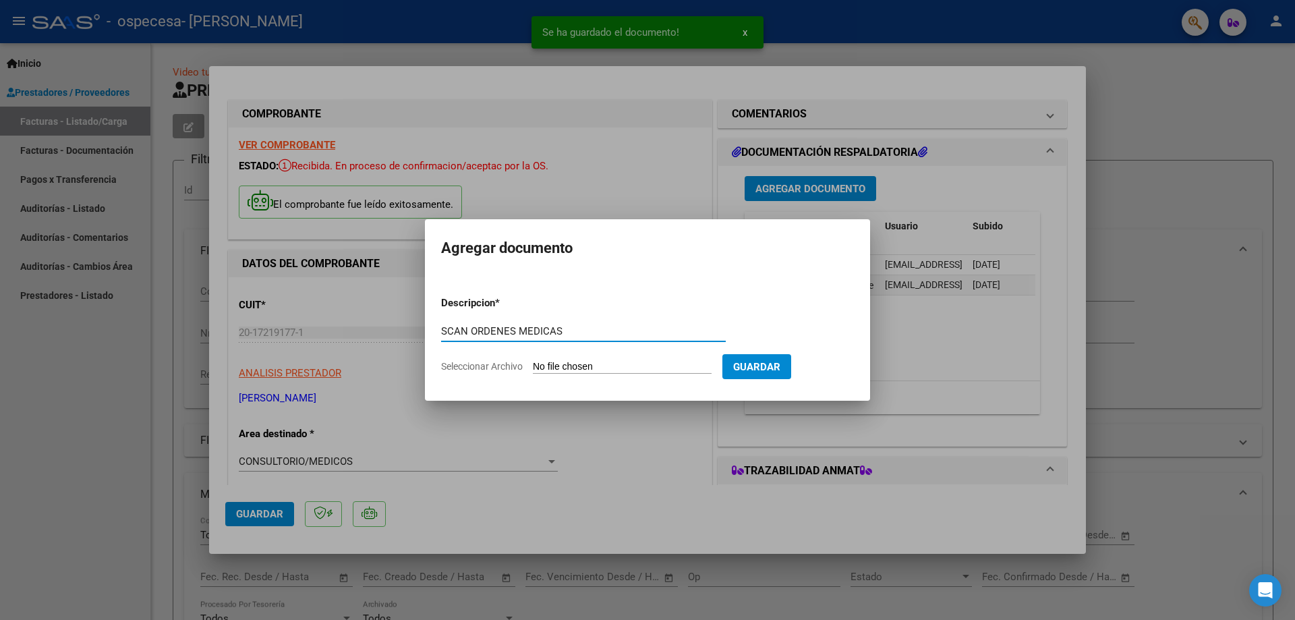
type input "SCAN ORDENES MEDICAS"
click at [682, 366] on input "Seleccionar Archivo" at bounding box center [622, 367] width 179 height 13
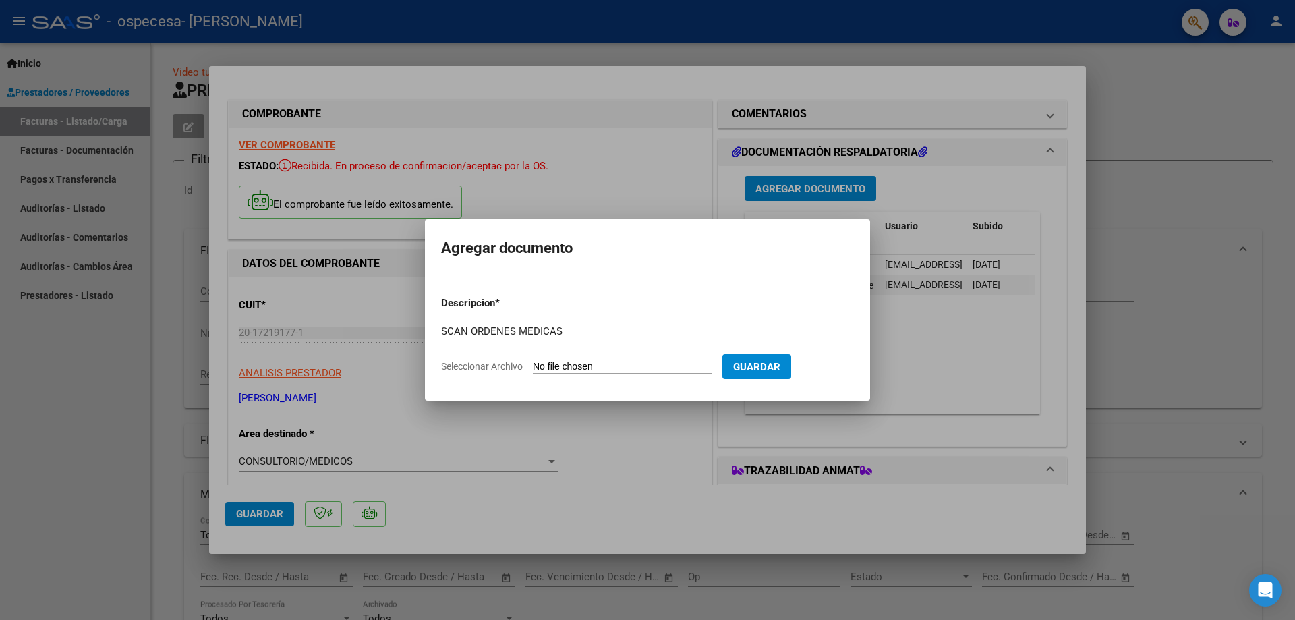
type input "C:\fakepath\CERAMISTAS EXENTO SCANNER 10 2376.pdf"
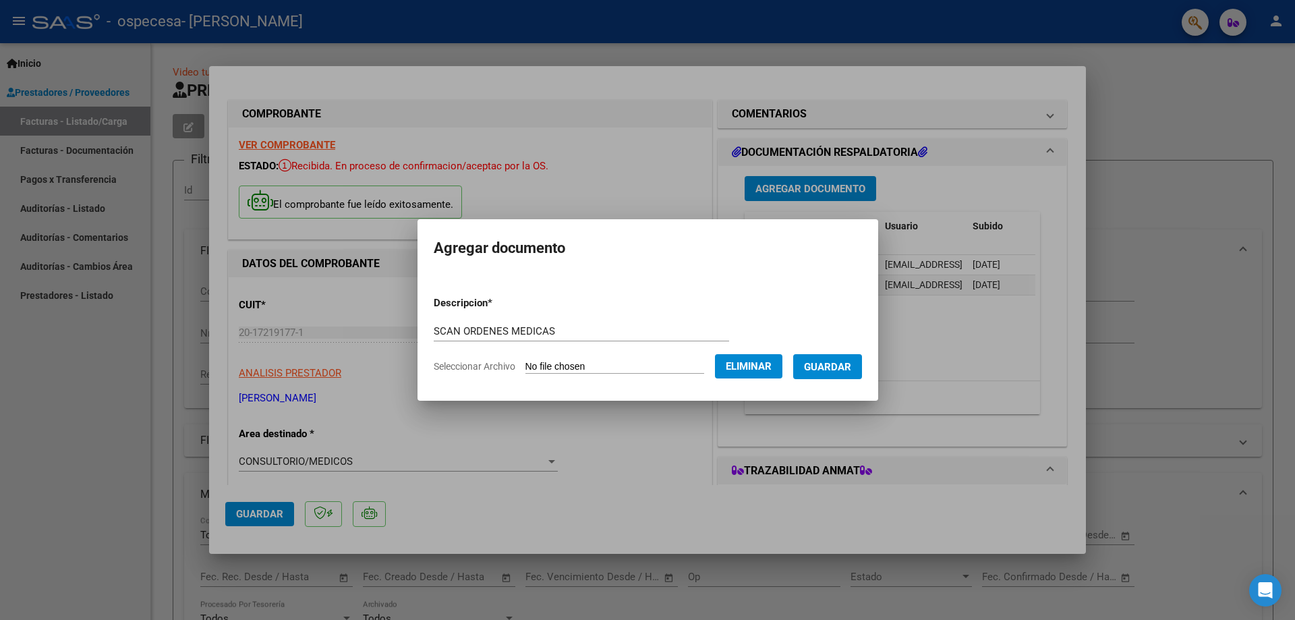
click at [843, 374] on button "Guardar" at bounding box center [827, 366] width 69 height 25
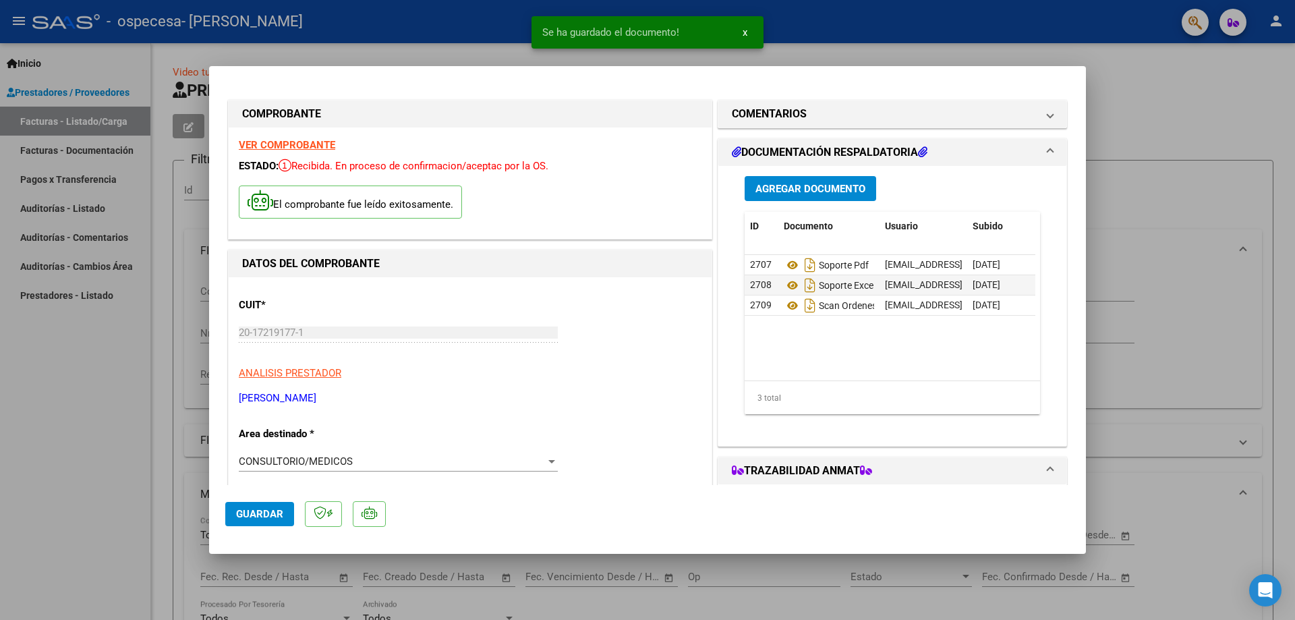
click at [1187, 107] on div at bounding box center [647, 310] width 1295 height 620
type input "$ 0,00"
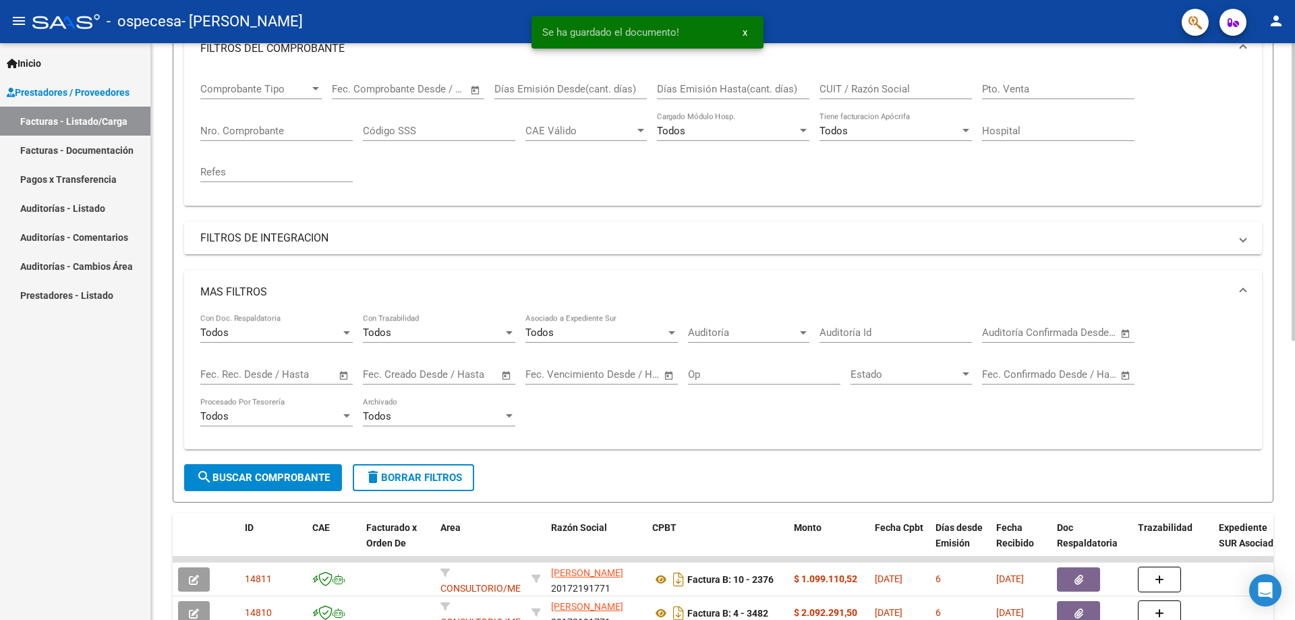
scroll to position [2, 0]
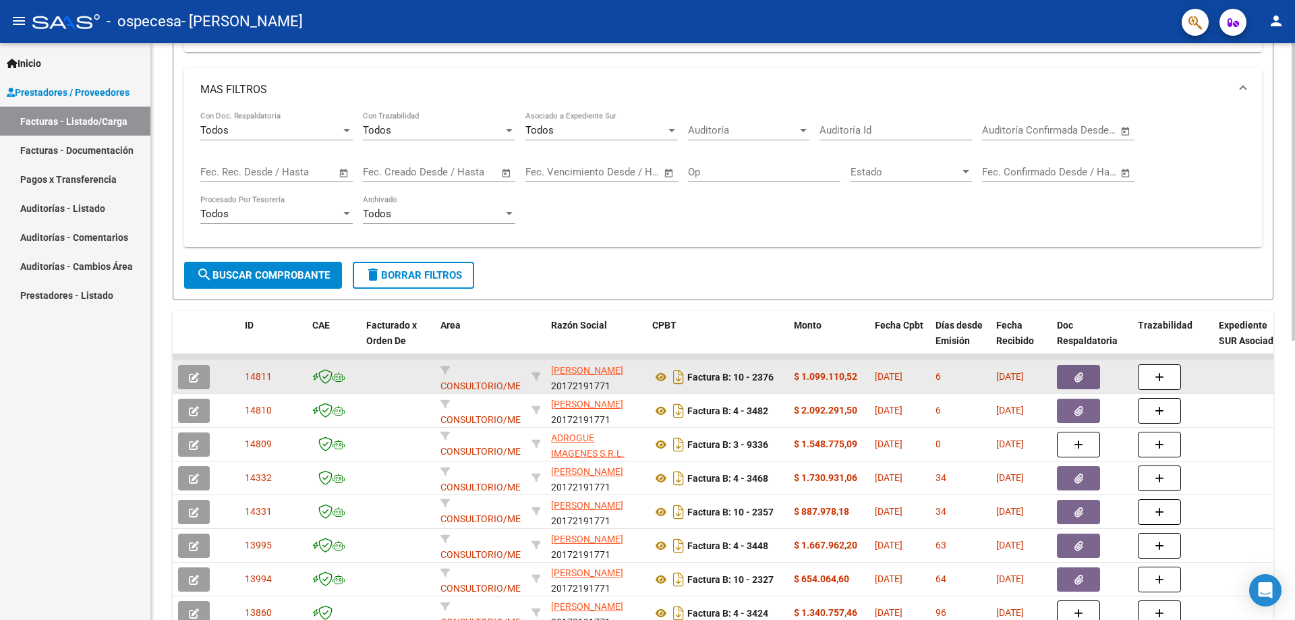
click at [196, 380] on icon "button" at bounding box center [194, 377] width 10 height 10
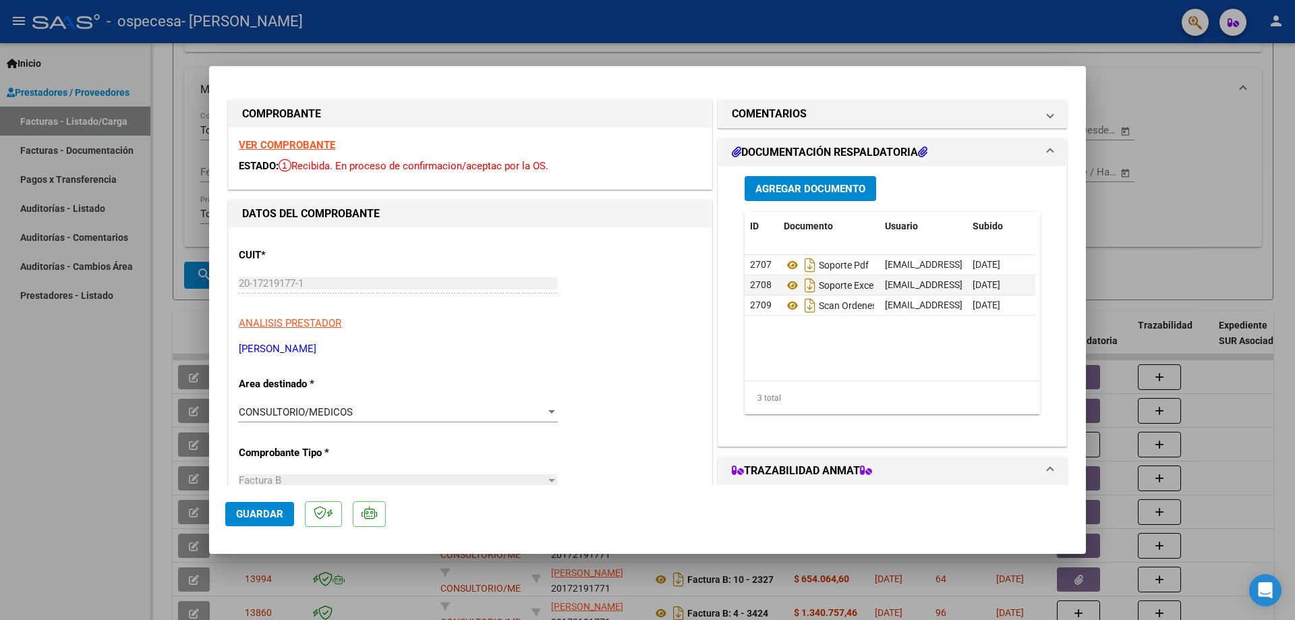
click at [239, 515] on span "Guardar" at bounding box center [259, 514] width 47 height 12
click at [1158, 193] on div at bounding box center [647, 310] width 1295 height 620
type input "$ 0,00"
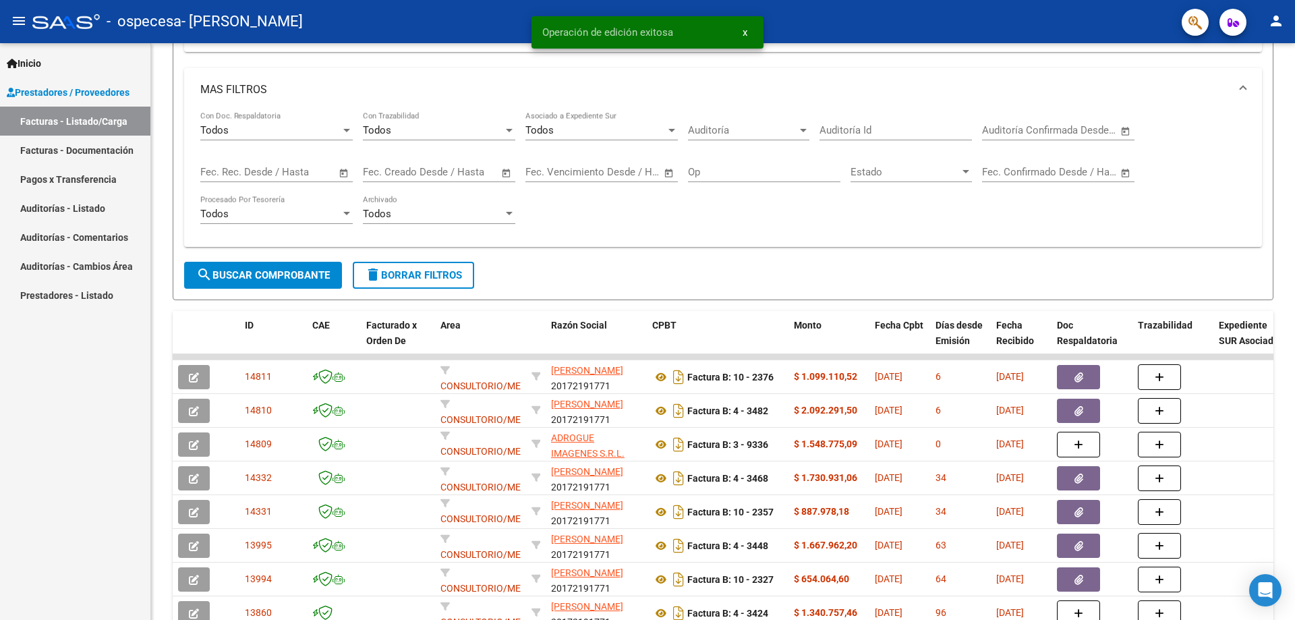
click at [1274, 29] on mat-icon "person" at bounding box center [1276, 21] width 16 height 16
click at [1254, 82] on button "exit_to_app Salir" at bounding box center [1249, 89] width 82 height 32
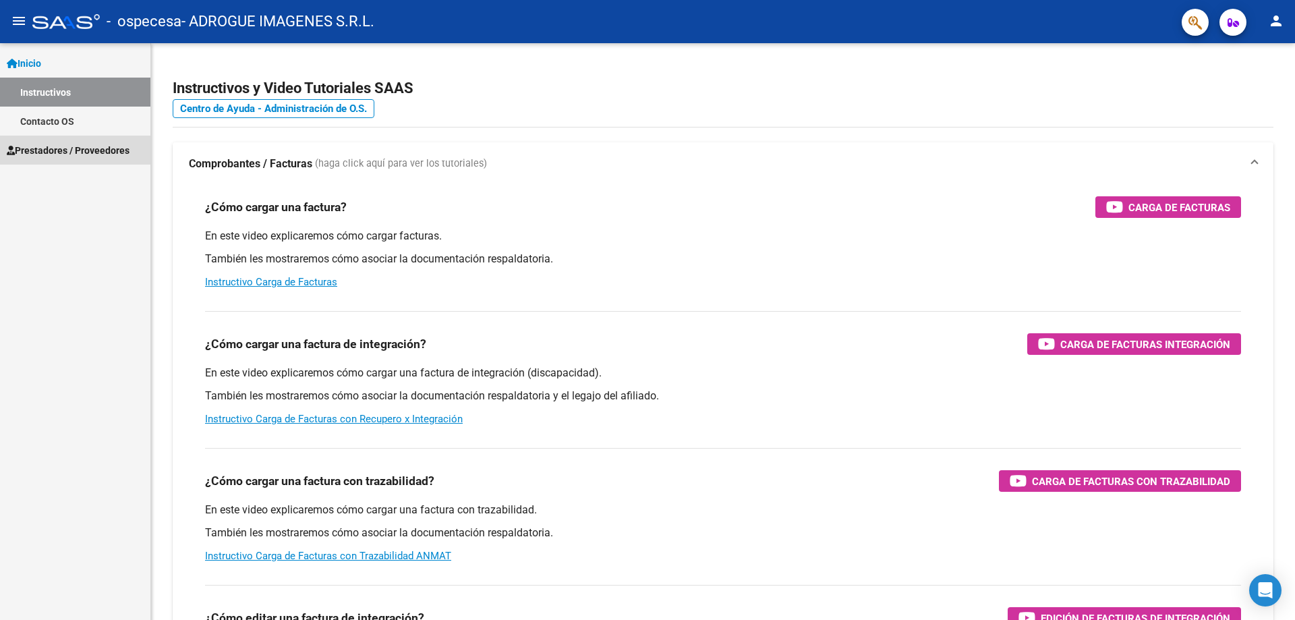
click at [51, 144] on span "Prestadores / Proveedores" at bounding box center [68, 150] width 123 height 15
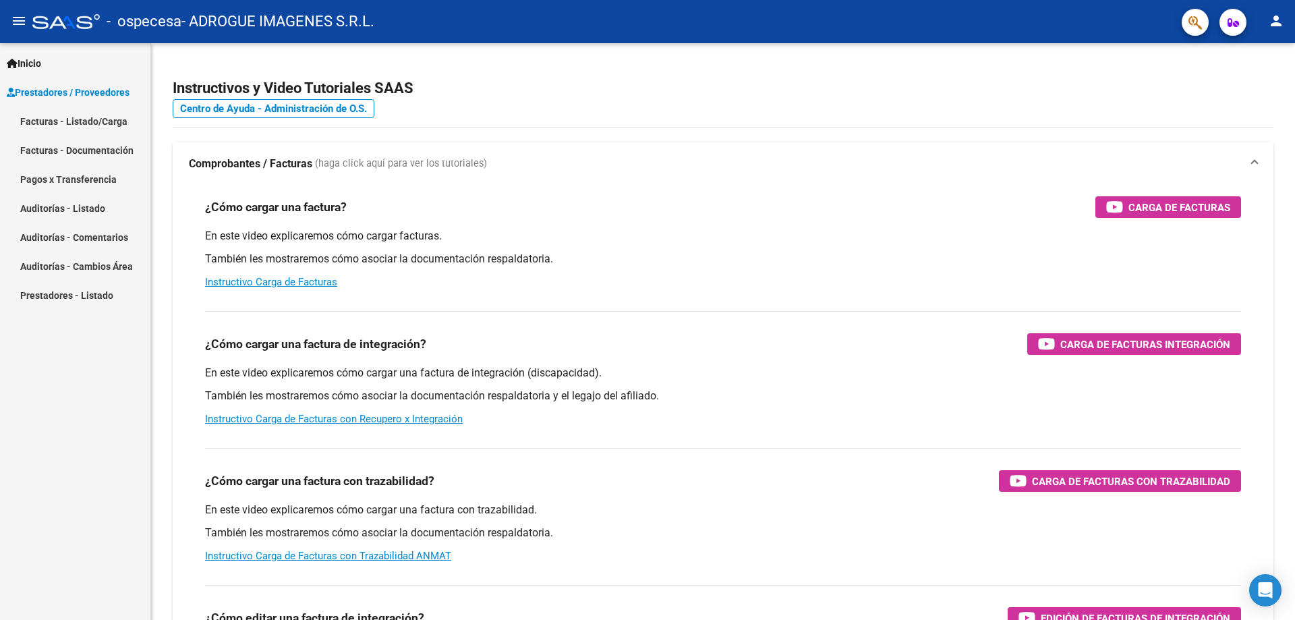
click at [99, 121] on link "Facturas - Listado/Carga" at bounding box center [75, 121] width 150 height 29
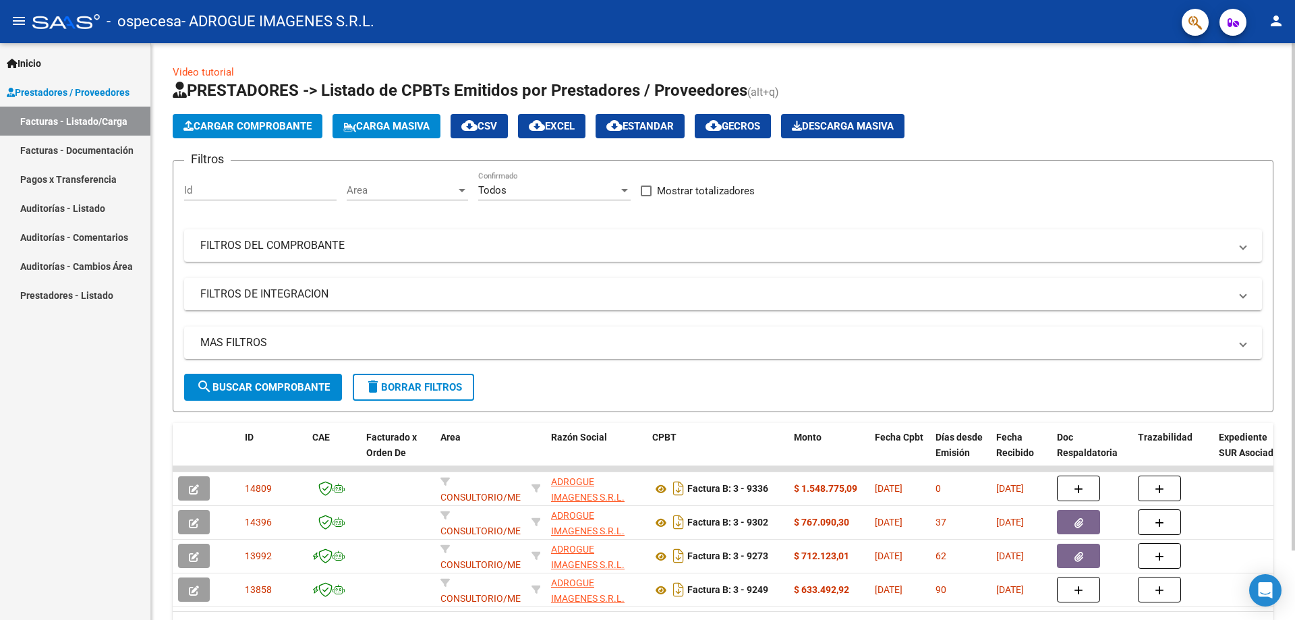
click at [302, 124] on span "Cargar Comprobante" at bounding box center [248, 126] width 128 height 12
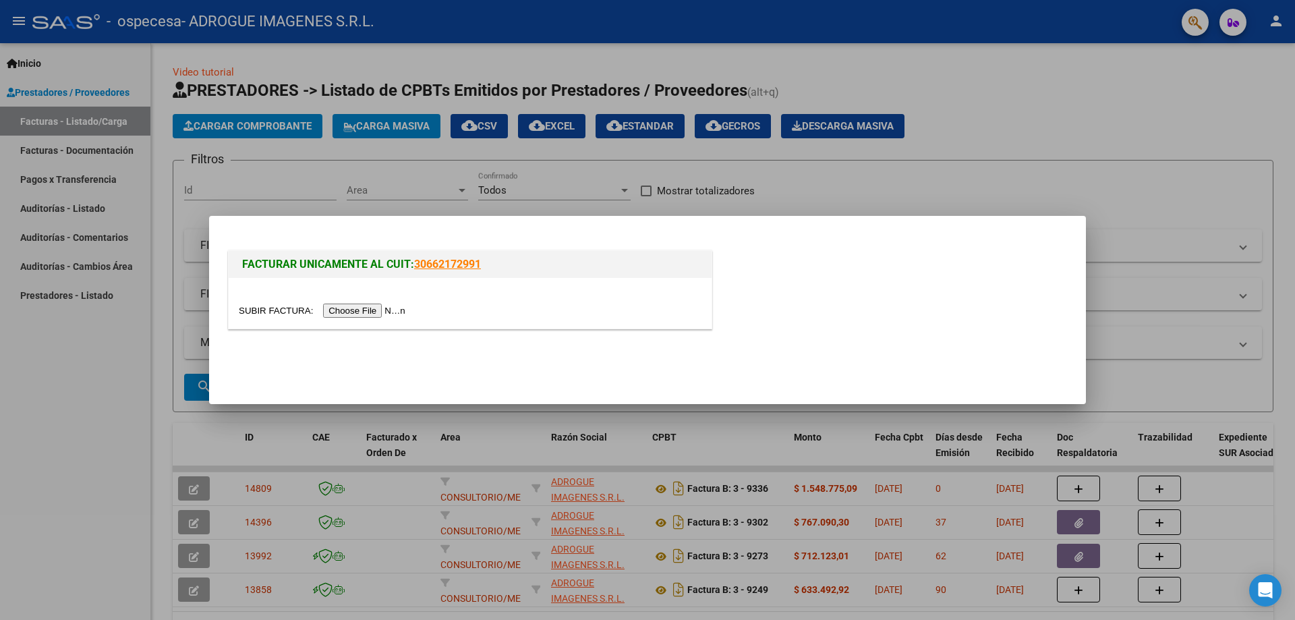
click at [362, 316] on input "file" at bounding box center [324, 311] width 171 height 14
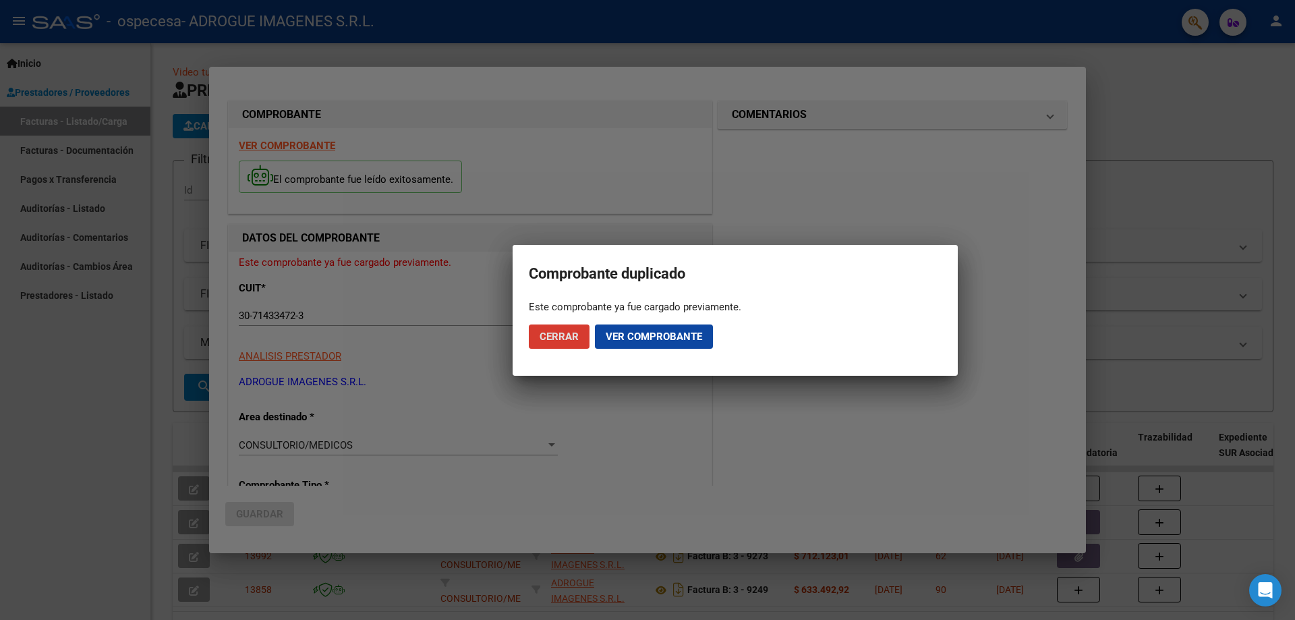
click at [669, 337] on span "Ver comprobante" at bounding box center [654, 337] width 96 height 12
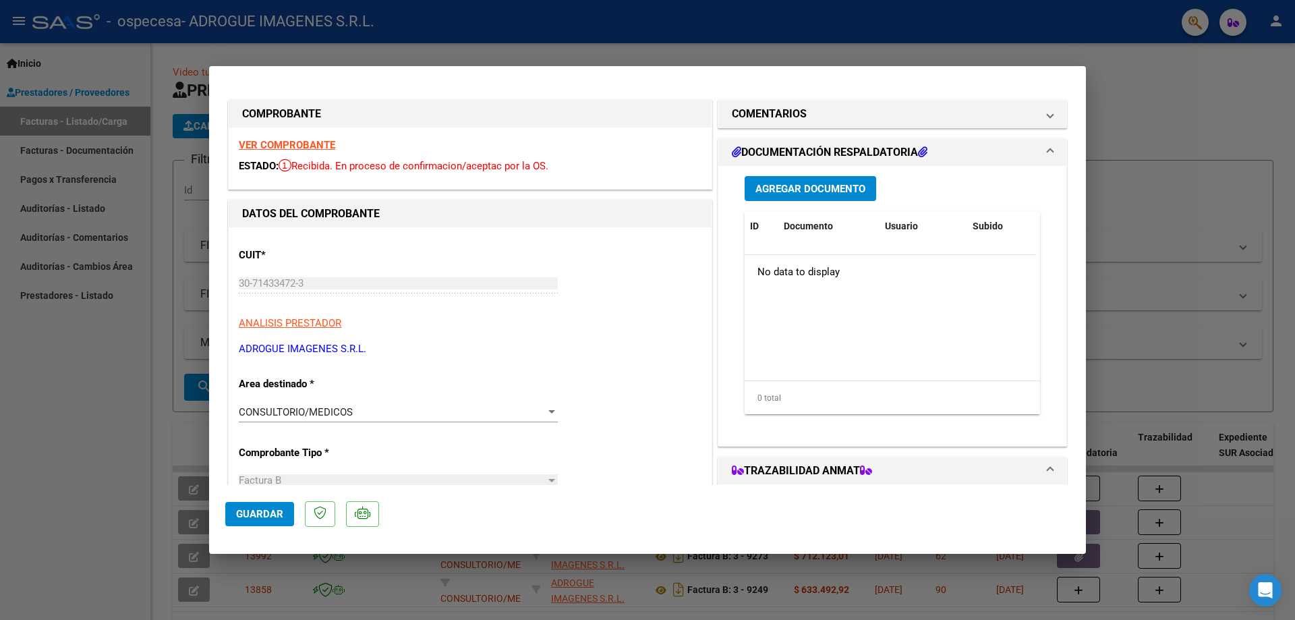
click at [808, 179] on button "Agregar Documento" at bounding box center [811, 188] width 132 height 25
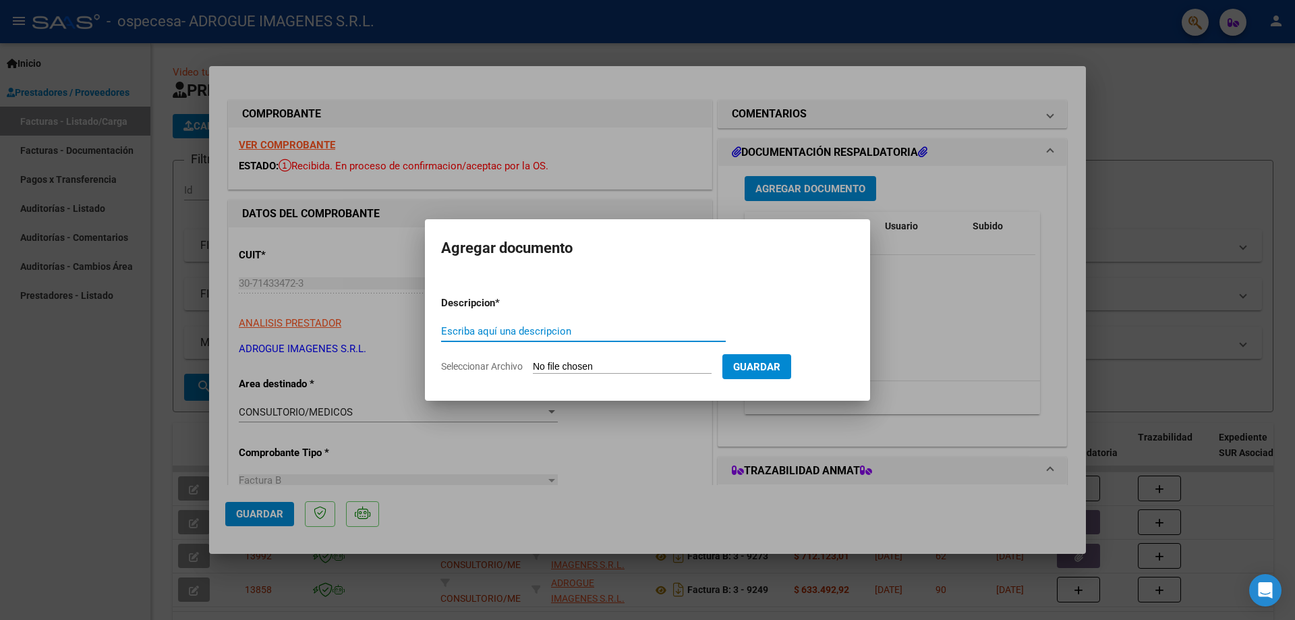
click at [501, 330] on input "Escriba aquí una descripcion" at bounding box center [583, 331] width 285 height 12
type input "SOPORTE"
click at [557, 364] on input "Seleccionar Archivo" at bounding box center [622, 367] width 179 height 13
type input "C:\fakepath\CERAMISTAS EXENTO SOPORTE ELECTRONICO 09 2025.pdf"
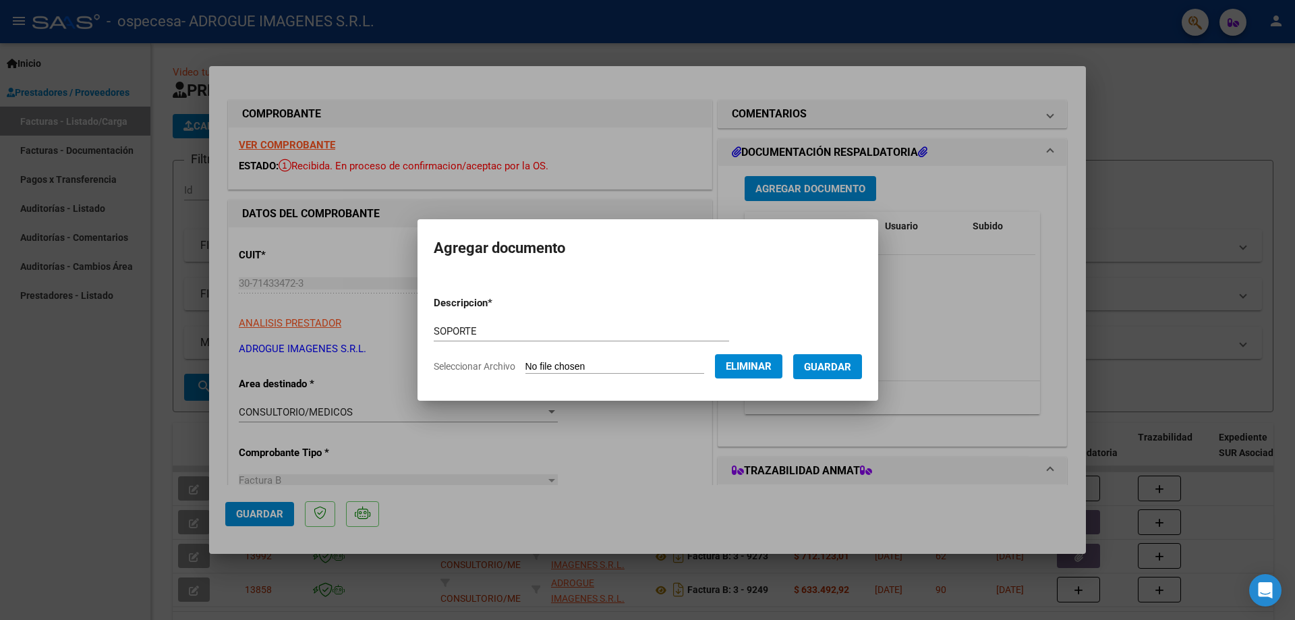
click at [844, 354] on button "Guardar" at bounding box center [827, 366] width 69 height 25
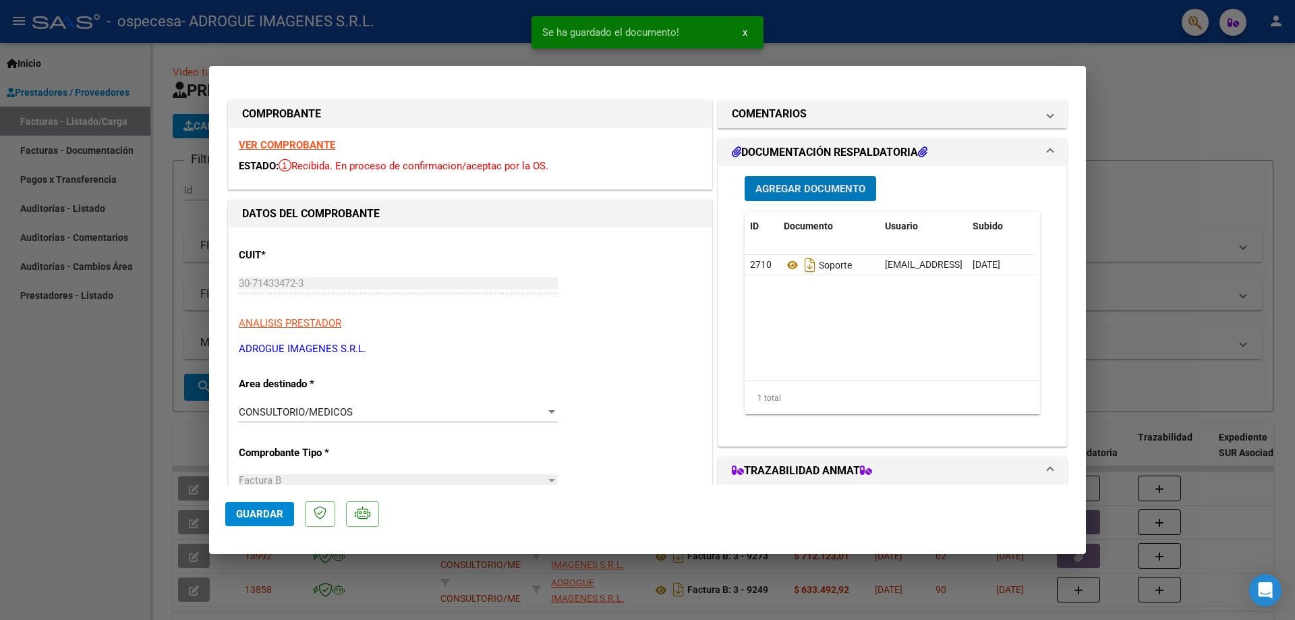
click at [818, 184] on span "Agregar Documento" at bounding box center [811, 189] width 110 height 12
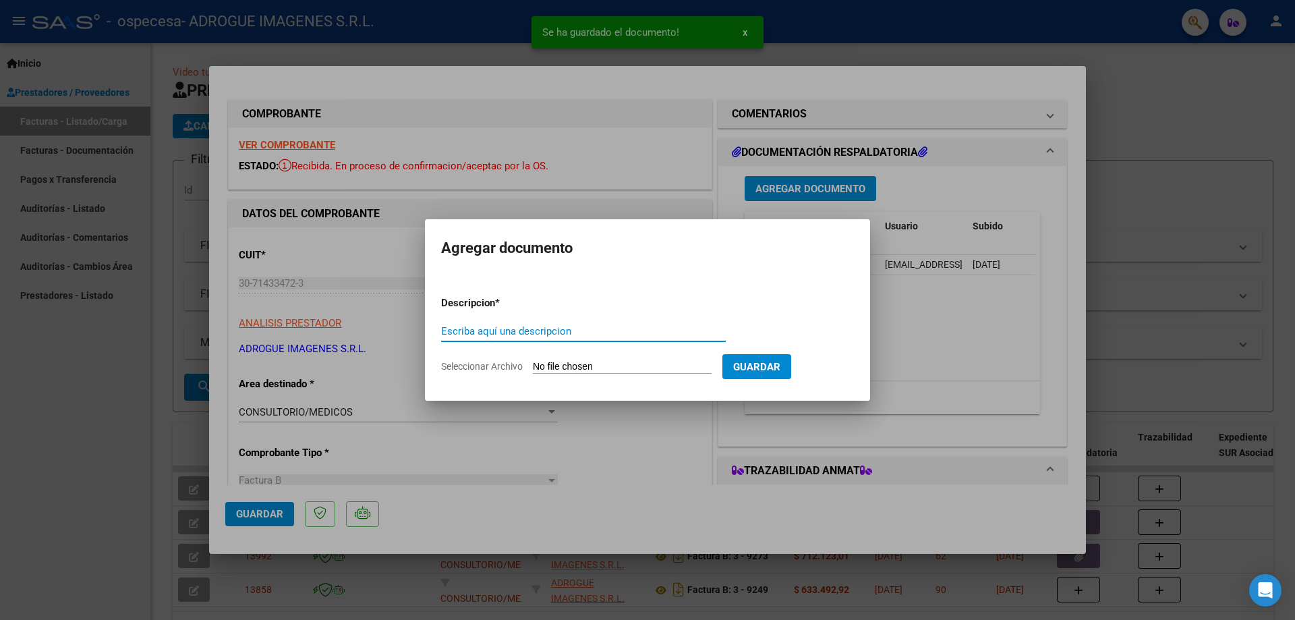
click at [536, 340] on div "Escriba aquí una descripcion" at bounding box center [583, 331] width 285 height 20
click at [539, 327] on input "Escriba aquí una descripcion" at bounding box center [583, 331] width 285 height 12
type input "SCAN ORDENES MEDICAS"
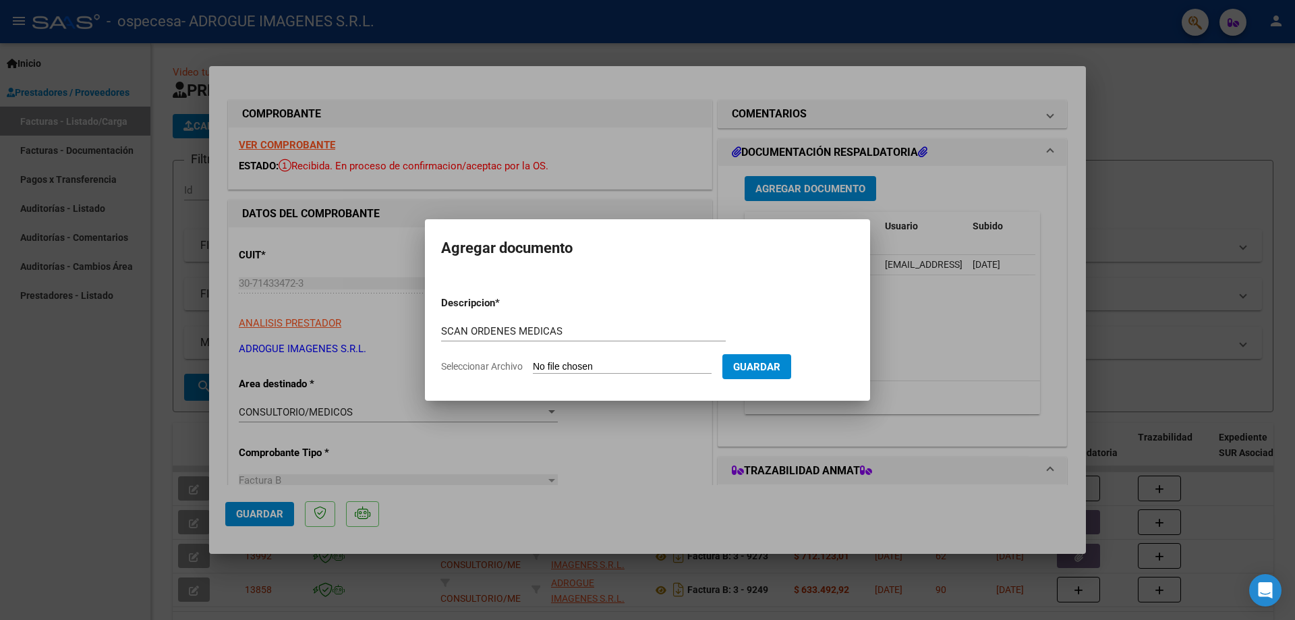
click at [625, 365] on input "Seleccionar Archivo" at bounding box center [622, 367] width 179 height 13
type input "C:\fakepath\SCAN ORDENES MEDICAS CERAMISTAS 09 20255 I.pdf"
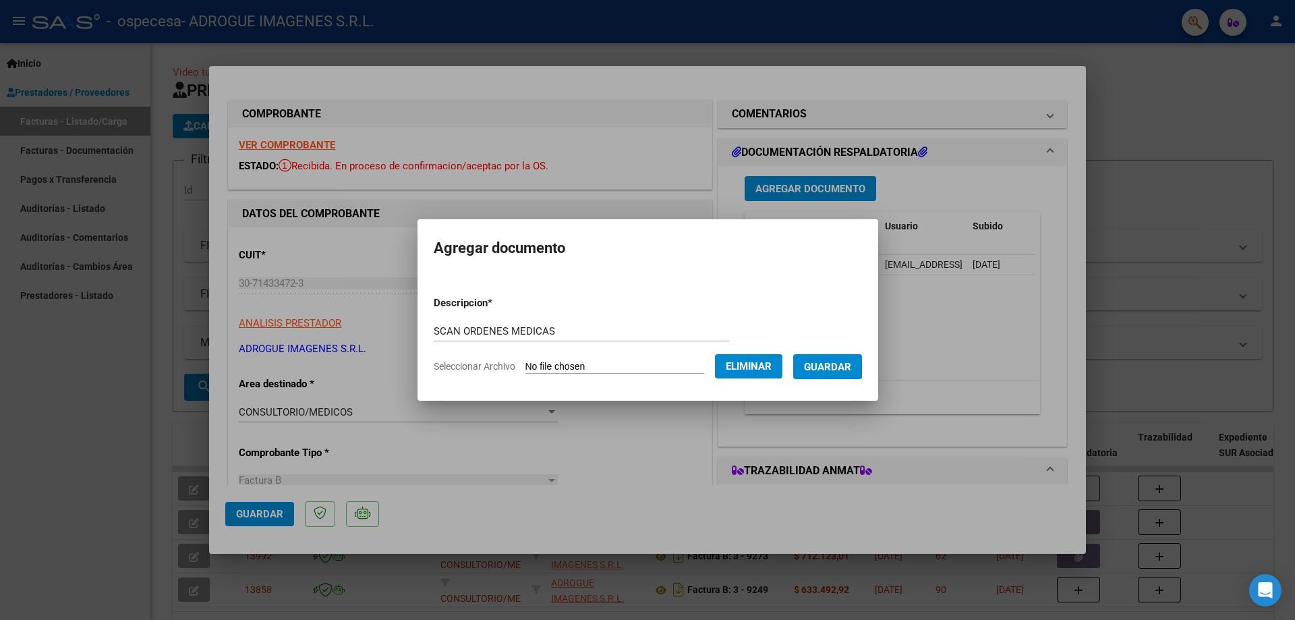
click at [839, 366] on span "Guardar" at bounding box center [827, 367] width 47 height 12
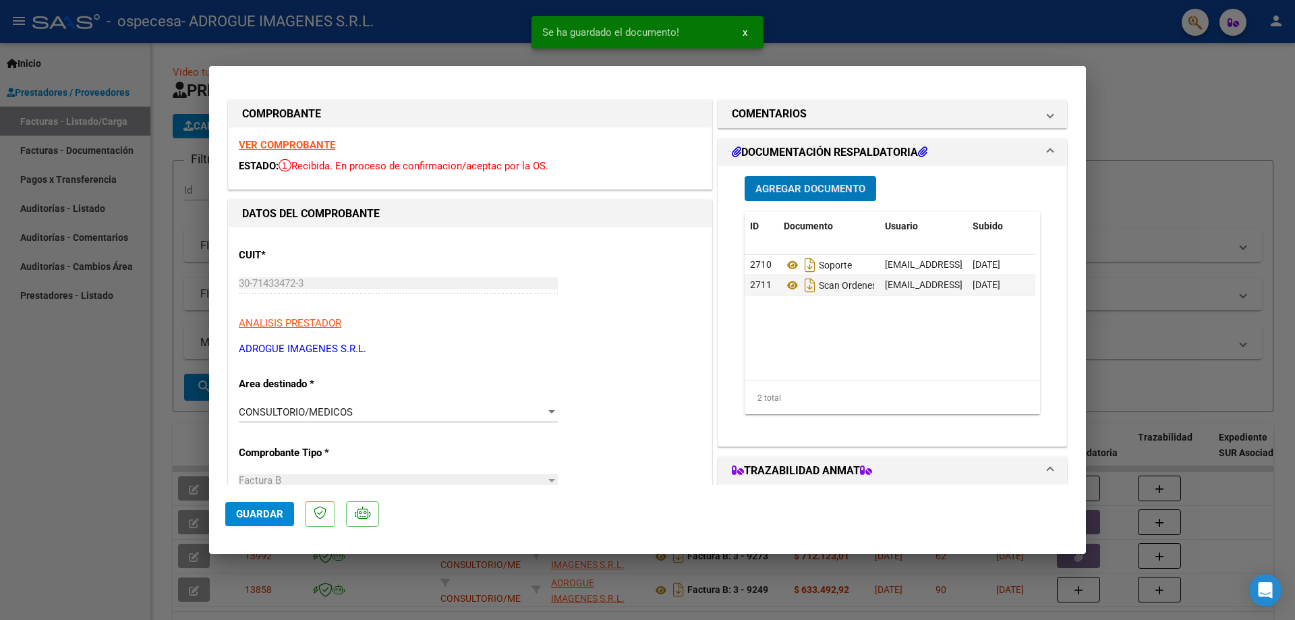
click at [828, 193] on span "Agregar Documento" at bounding box center [811, 189] width 110 height 12
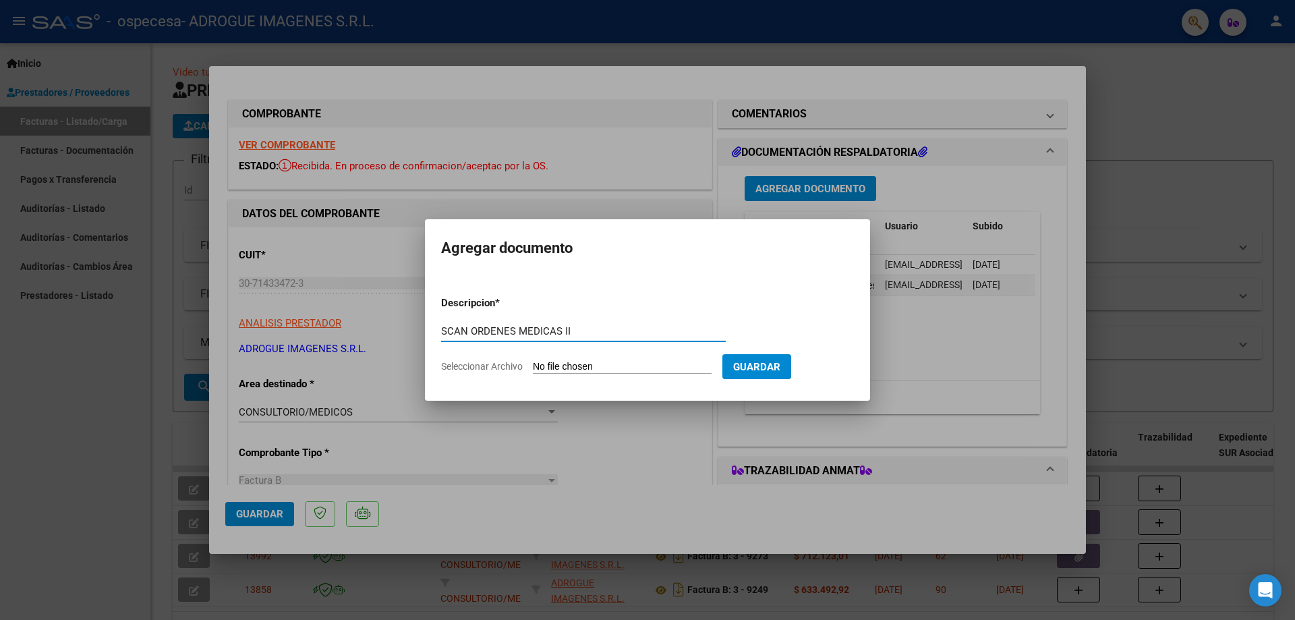
type input "SCAN ORDENES MEDICAS II"
click at [660, 364] on input "Seleccionar Archivo" at bounding box center [622, 367] width 179 height 13
type input "C:\fakepath\SCAN ORDENES MEDICAS CERAMISTAS 09 20255 I.pdf"
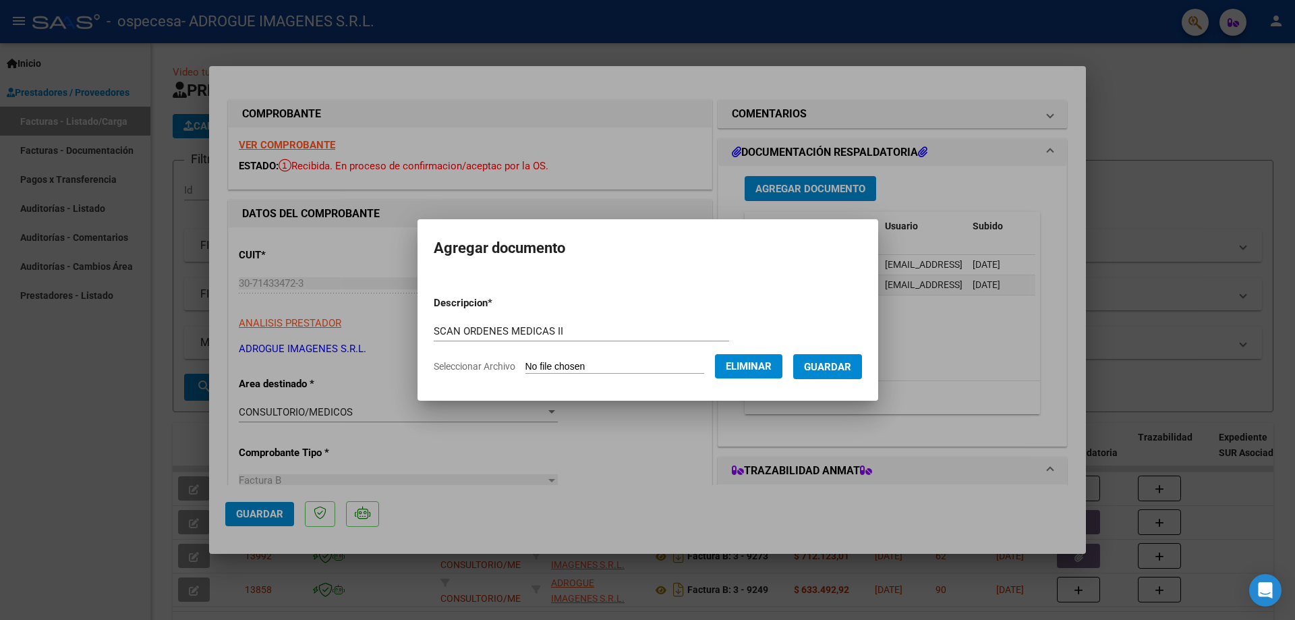
click at [750, 353] on form "Descripcion * SCAN ORDENES MEDICAS II Escriba aquí una descripcion Seleccionar …" at bounding box center [648, 334] width 428 height 99
click at [750, 362] on span "Eliminar" at bounding box center [749, 366] width 46 height 12
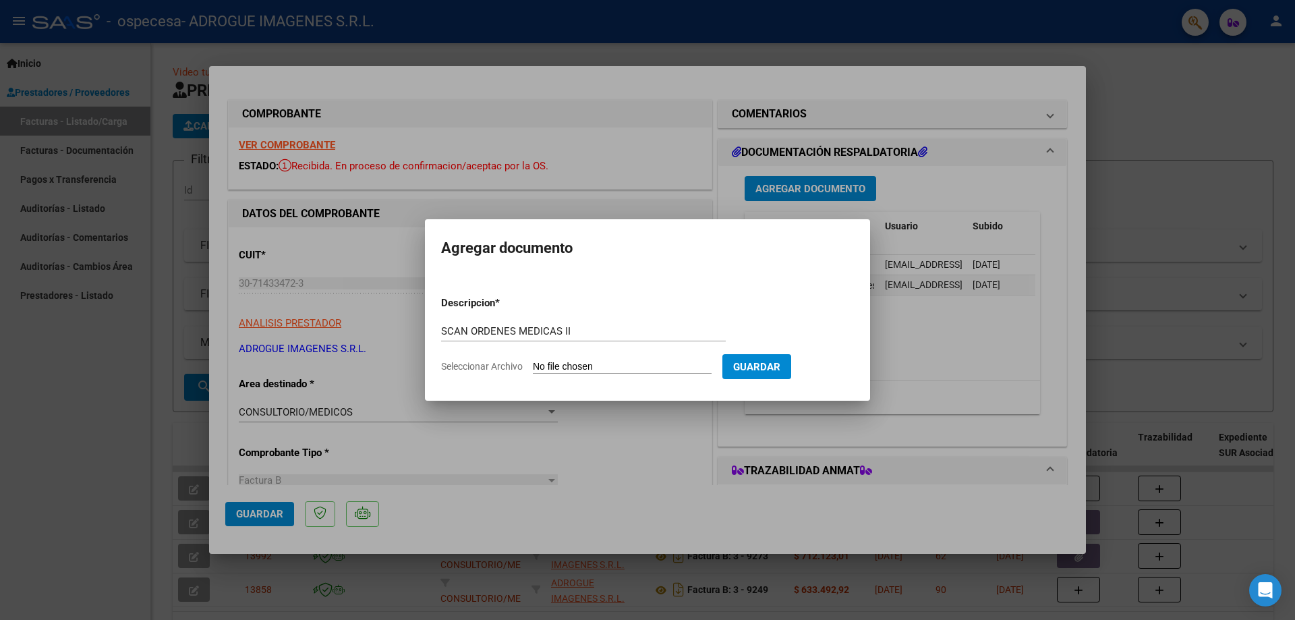
click at [640, 374] on form "Descripcion * SCAN ORDENES MEDICAS II Escriba aquí una descripcion Seleccionar …" at bounding box center [647, 334] width 413 height 99
click at [638, 362] on input "Seleccionar Archivo" at bounding box center [622, 367] width 179 height 13
type input "C:\fakepath\SCAN ORDENES MEDICAS CERAMISTAS 09 2025 II.pdf"
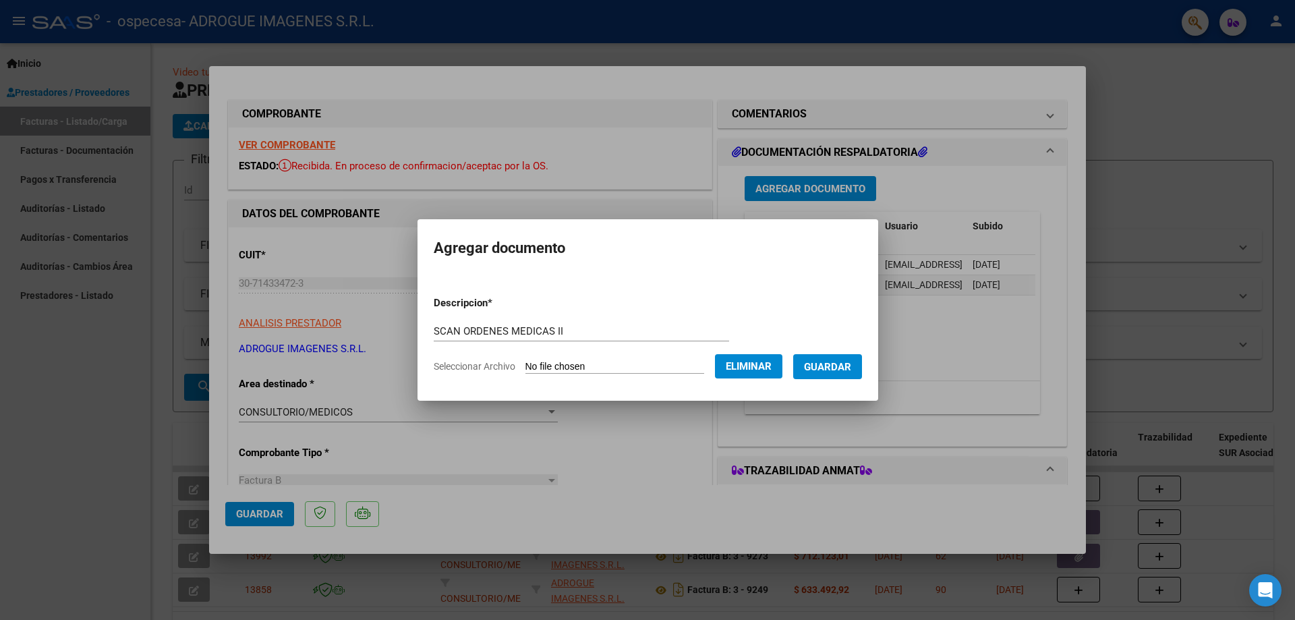
click at [839, 370] on span "Guardar" at bounding box center [827, 367] width 47 height 12
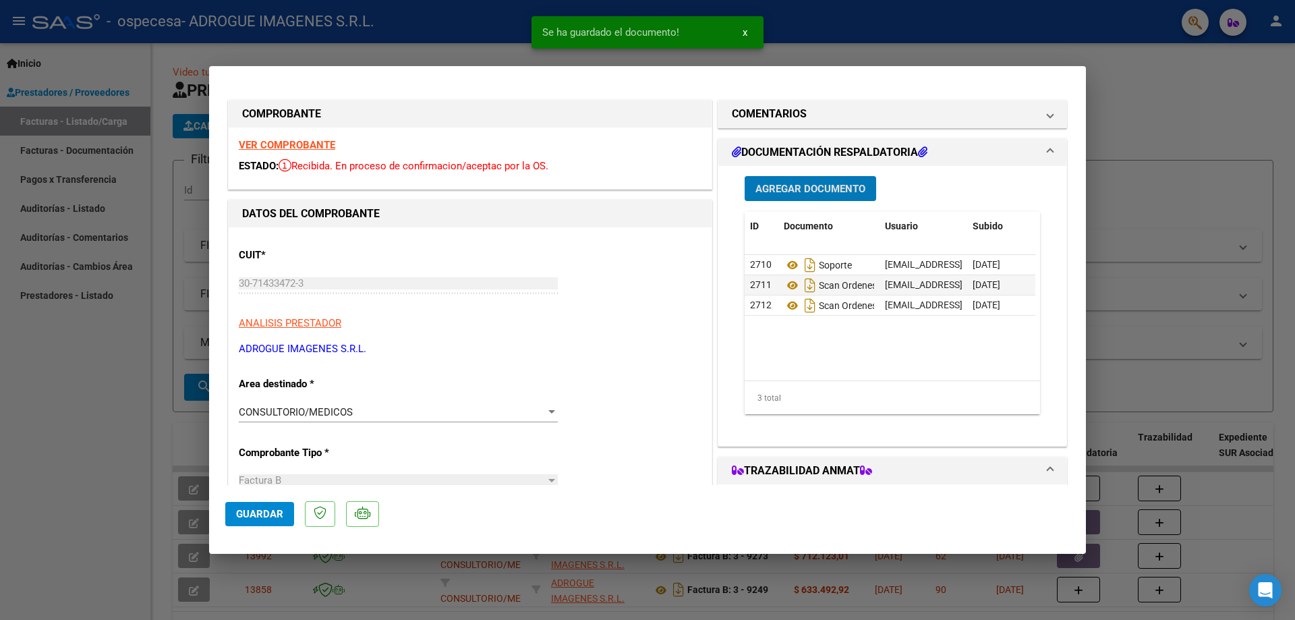
click at [818, 194] on span "Agregar Documento" at bounding box center [811, 189] width 110 height 12
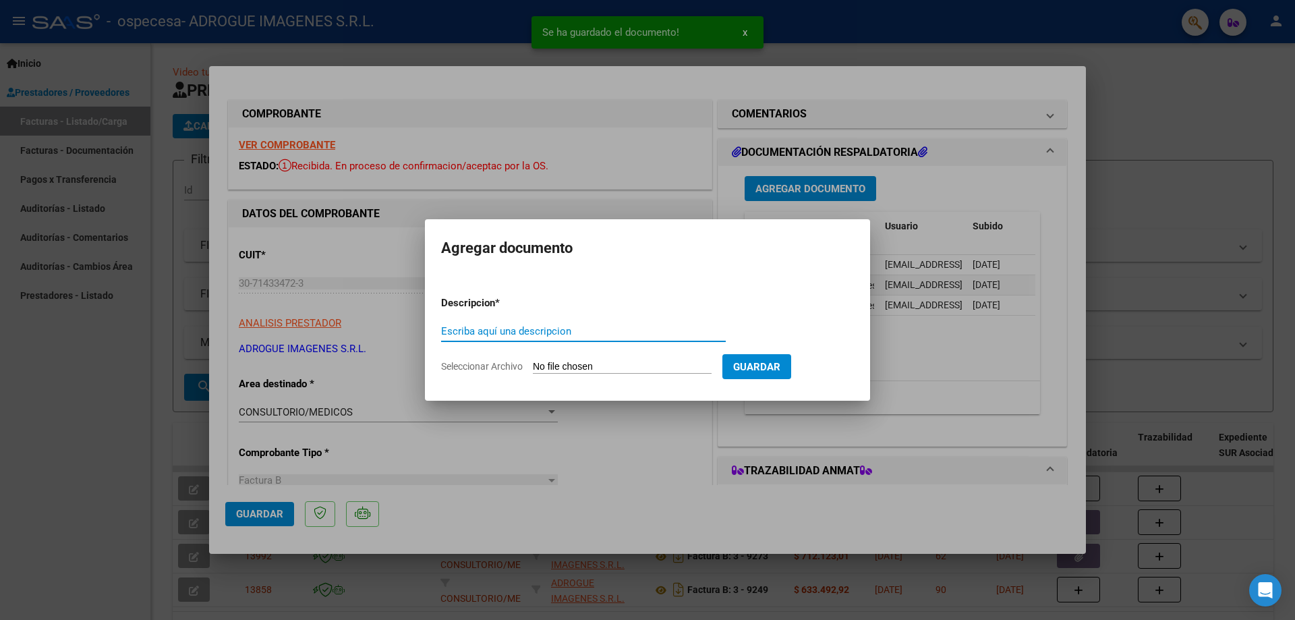
click at [500, 325] on input "Escriba aquí una descripcion" at bounding box center [583, 331] width 285 height 12
type input "SOPORTE EXCEL"
click at [570, 370] on input "Seleccionar Archivo" at bounding box center [622, 367] width 179 height 13
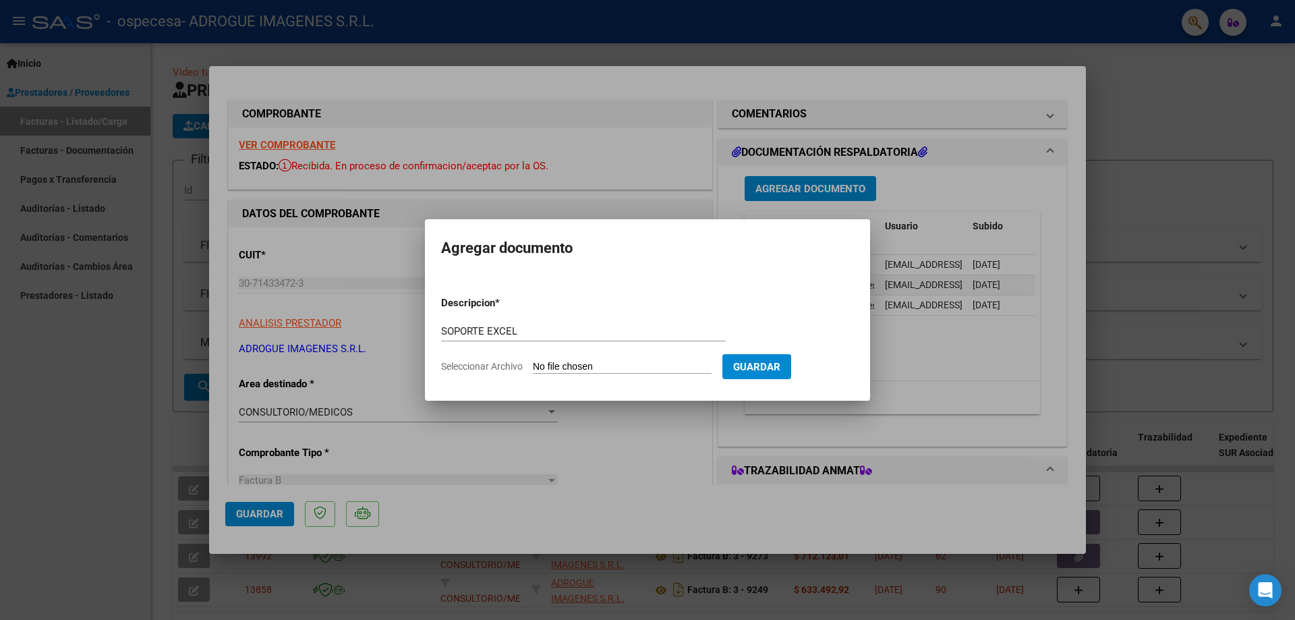
type input "C:\fakepath\SOPORTE ELECTRONICO 09 2025.xlsx"
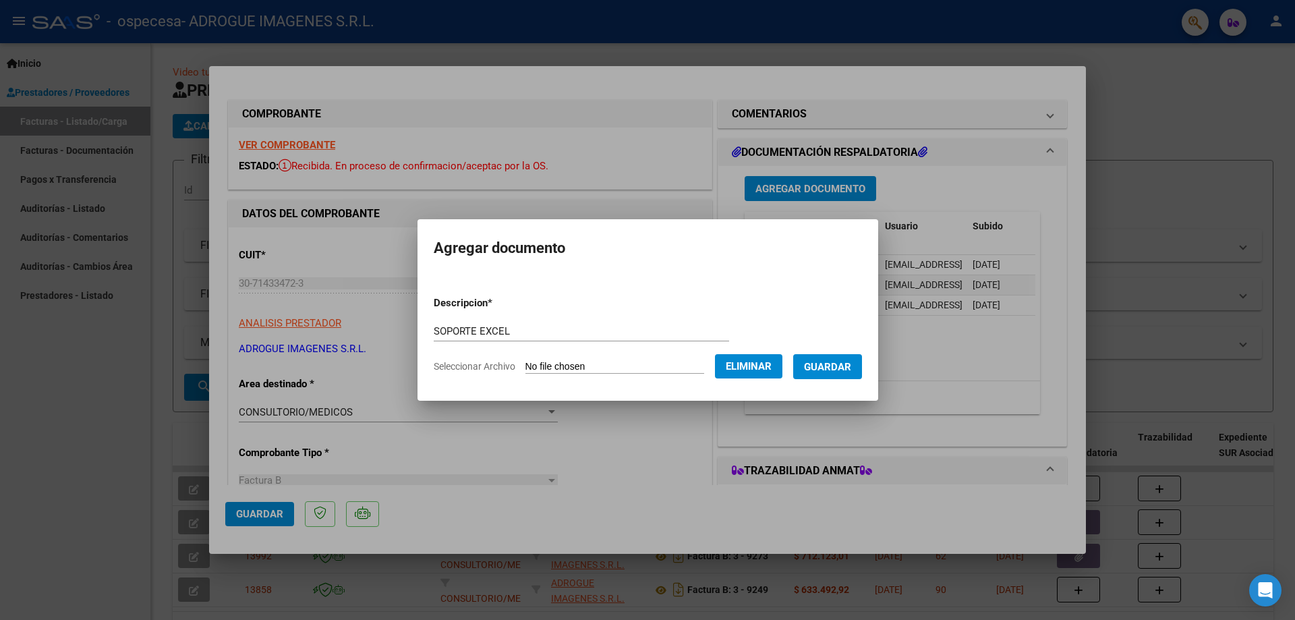
click at [839, 365] on span "Guardar" at bounding box center [827, 367] width 47 height 12
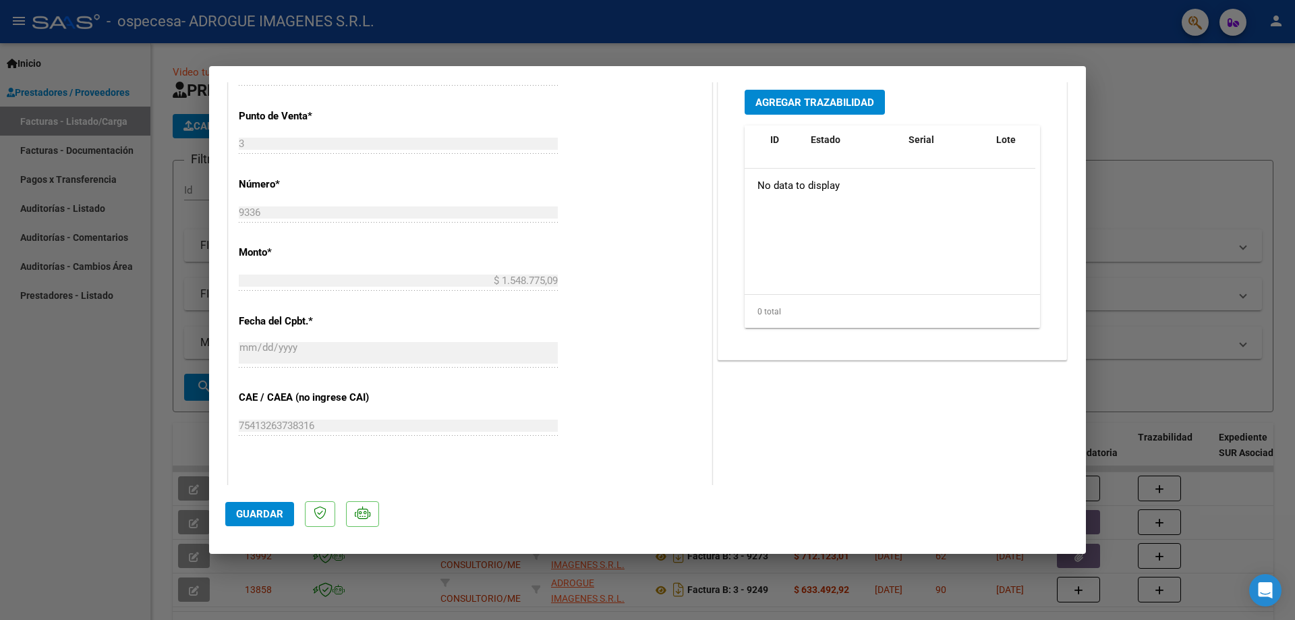
scroll to position [625, 0]
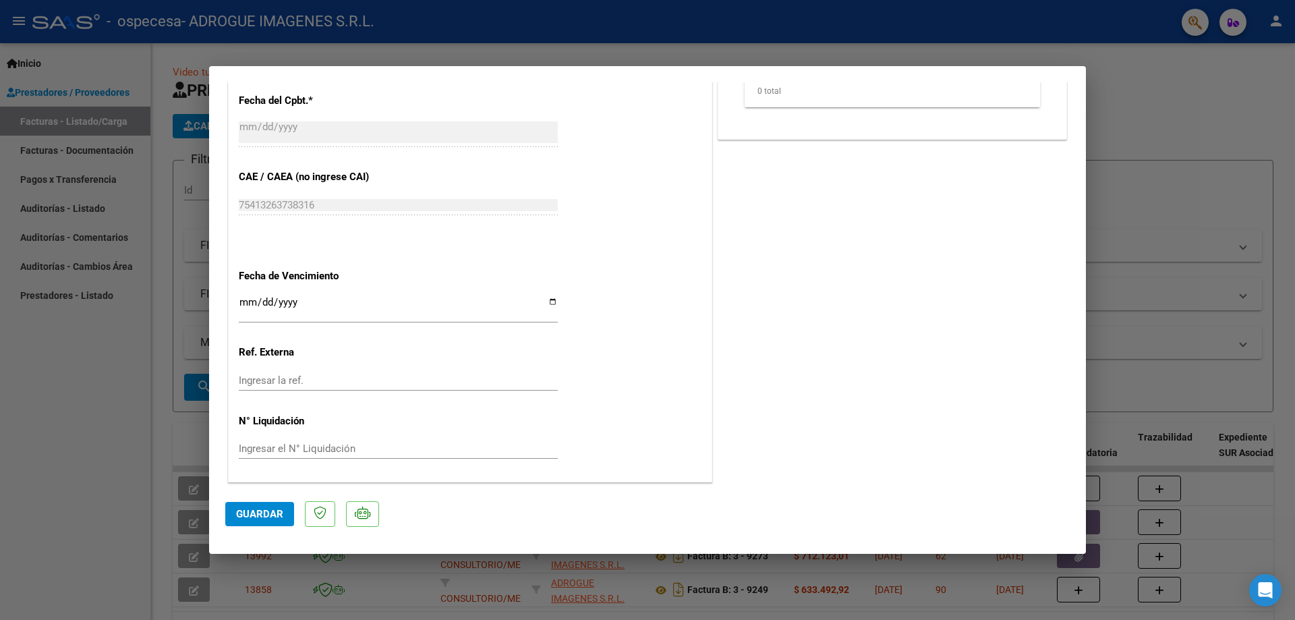
click at [258, 520] on button "Guardar" at bounding box center [259, 514] width 69 height 24
click at [1247, 194] on div at bounding box center [647, 310] width 1295 height 620
type input "$ 0,00"
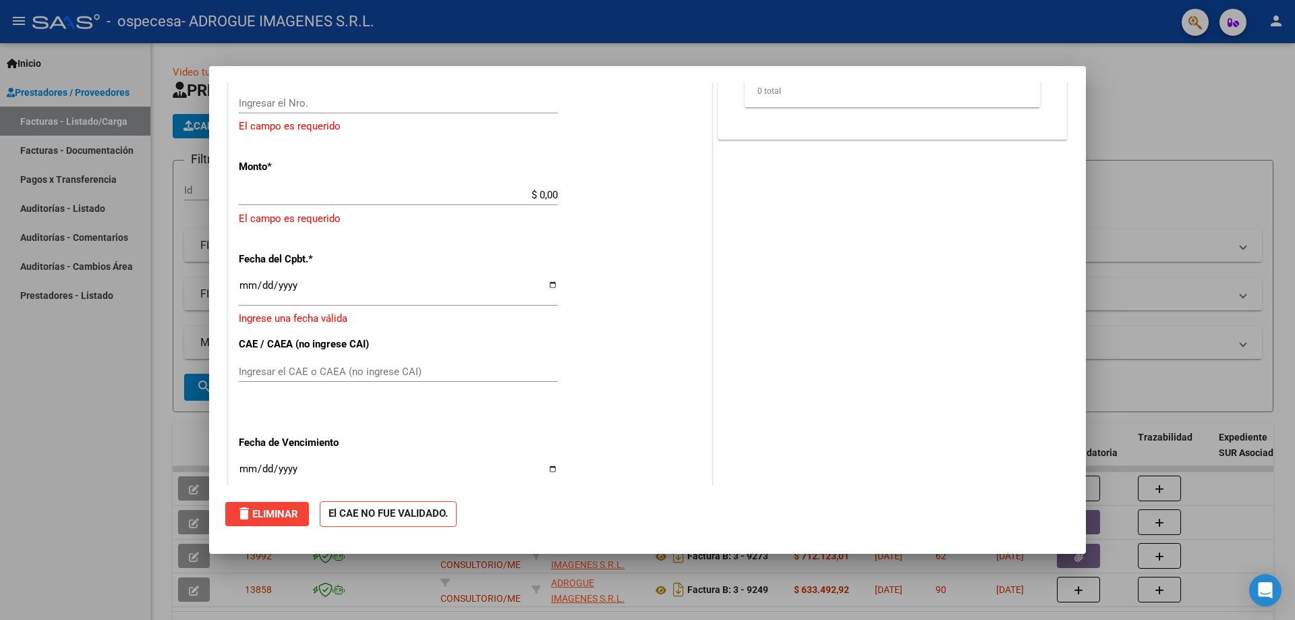
scroll to position [0, 0]
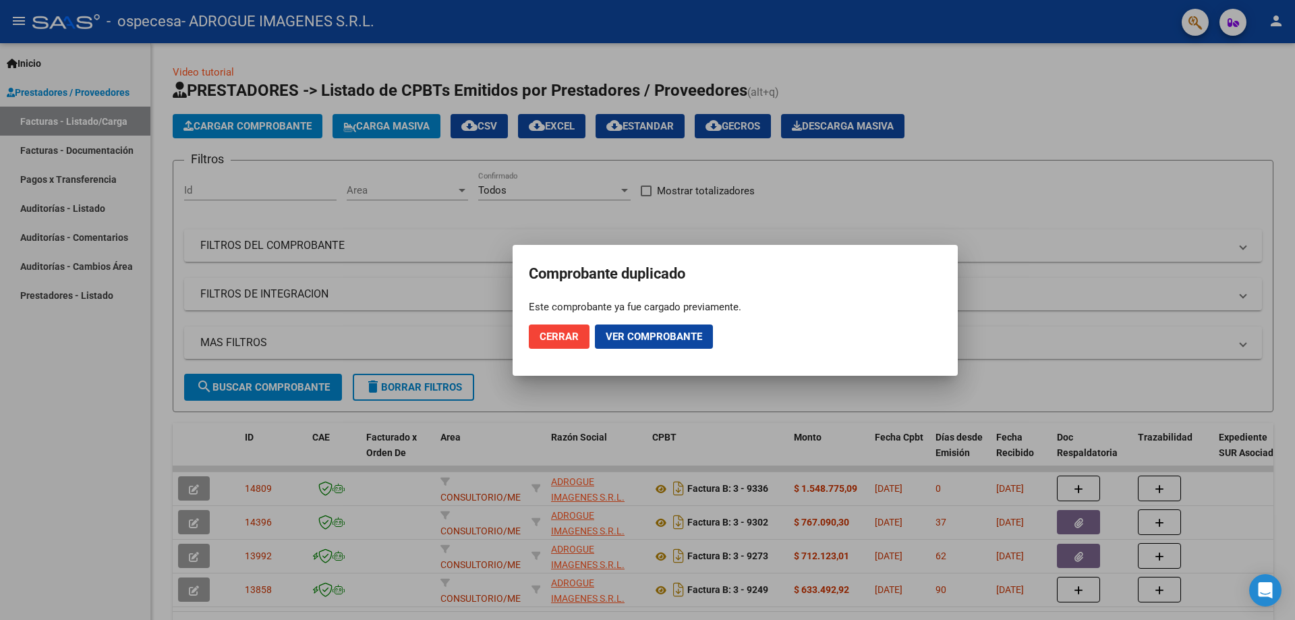
click at [651, 337] on span "Ver comprobante" at bounding box center [654, 337] width 96 height 12
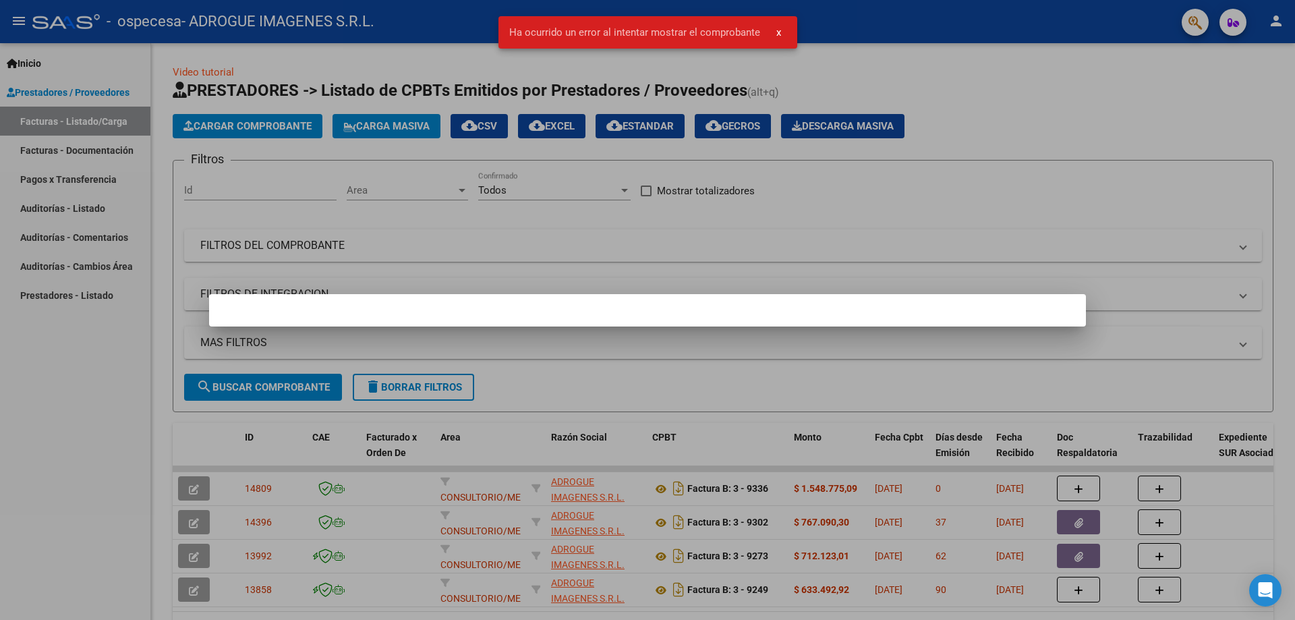
click at [1034, 204] on div at bounding box center [647, 310] width 1295 height 620
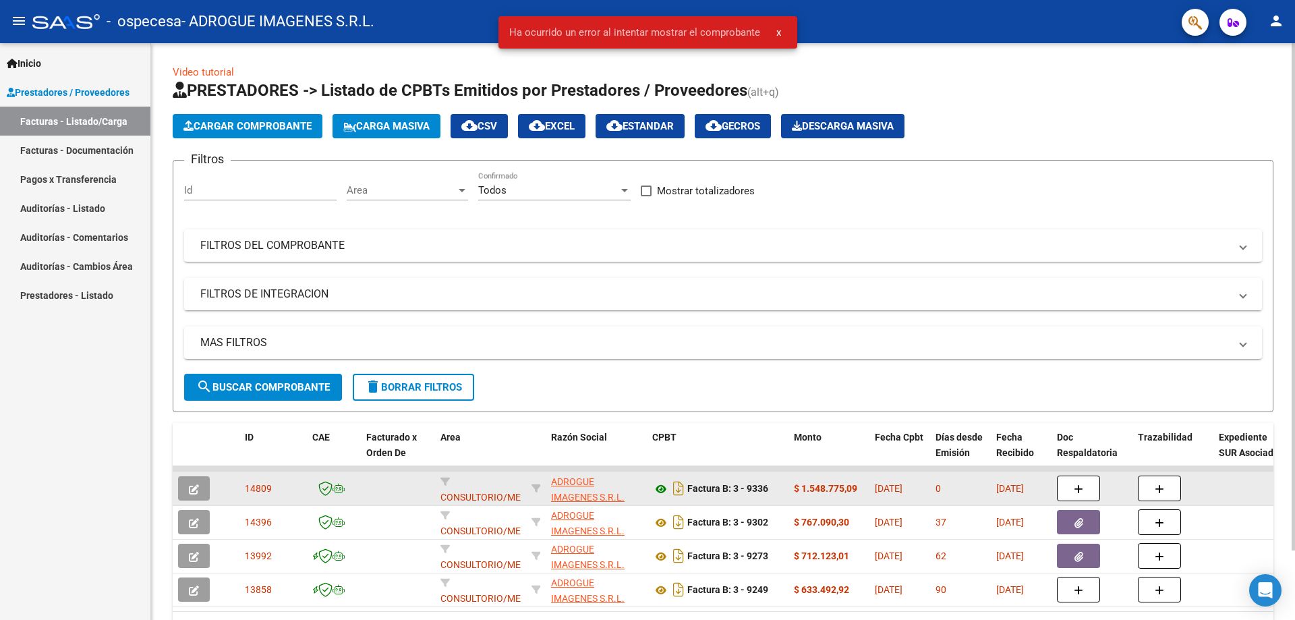
scroll to position [79, 0]
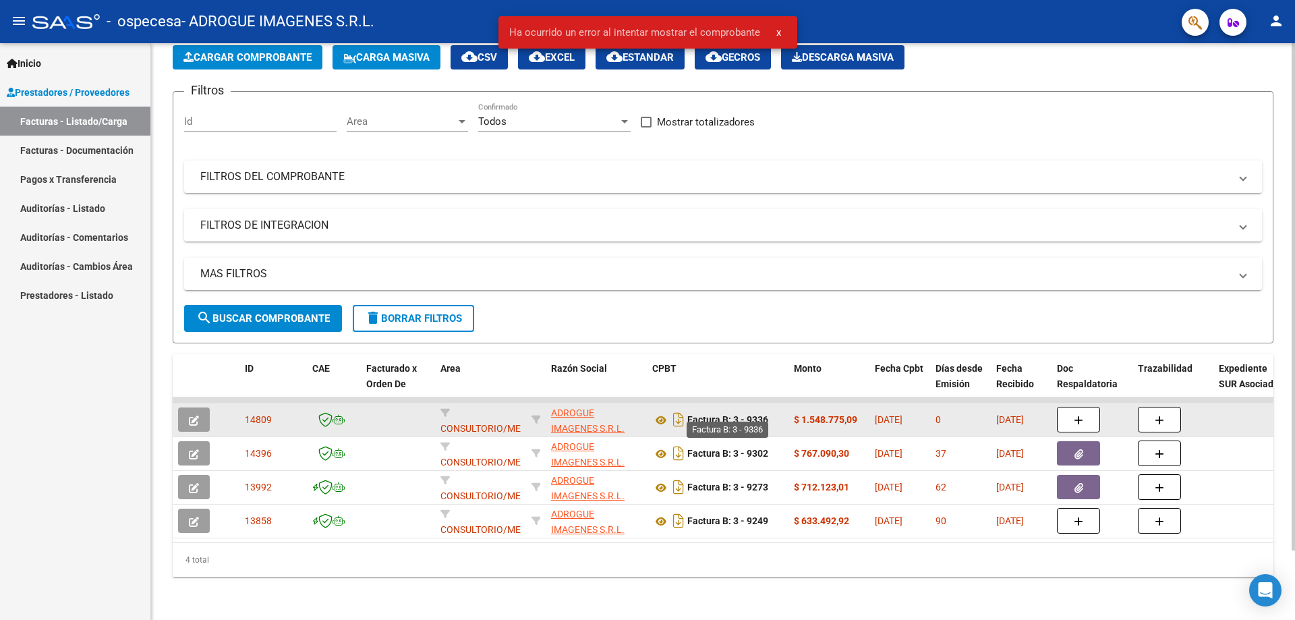
click at [739, 415] on strong "Factura B: 3 - 9336" at bounding box center [727, 420] width 81 height 11
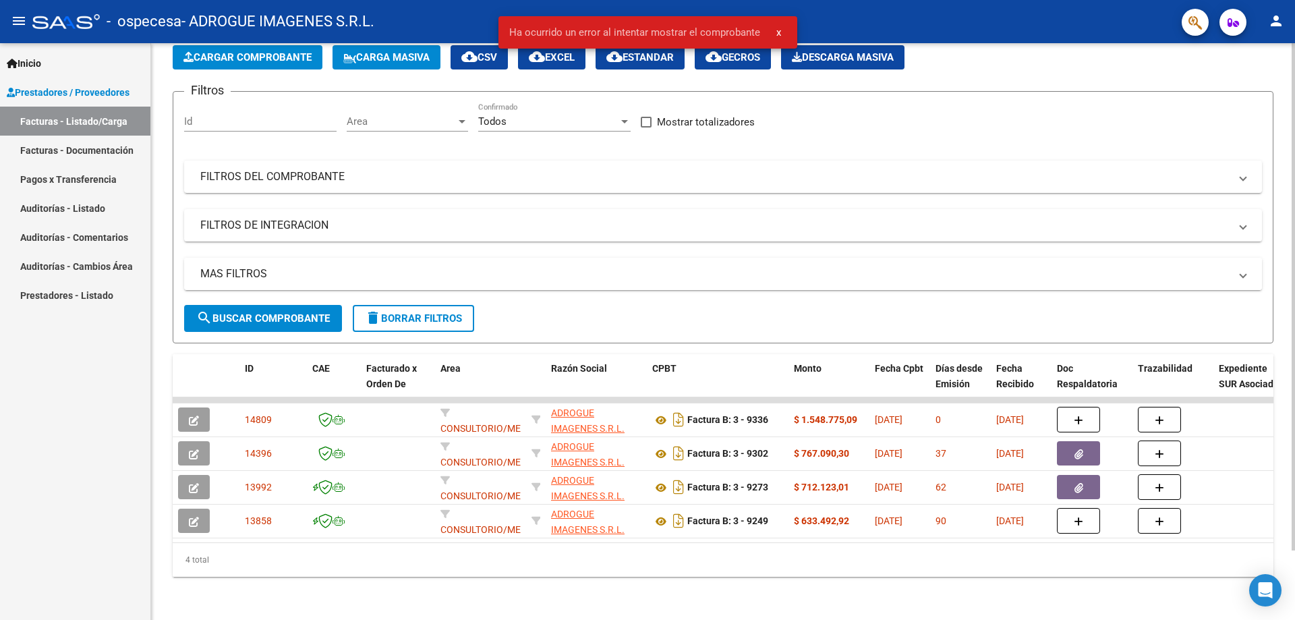
click at [874, 266] on mat-panel-title "MAS FILTROS" at bounding box center [715, 273] width 1030 height 15
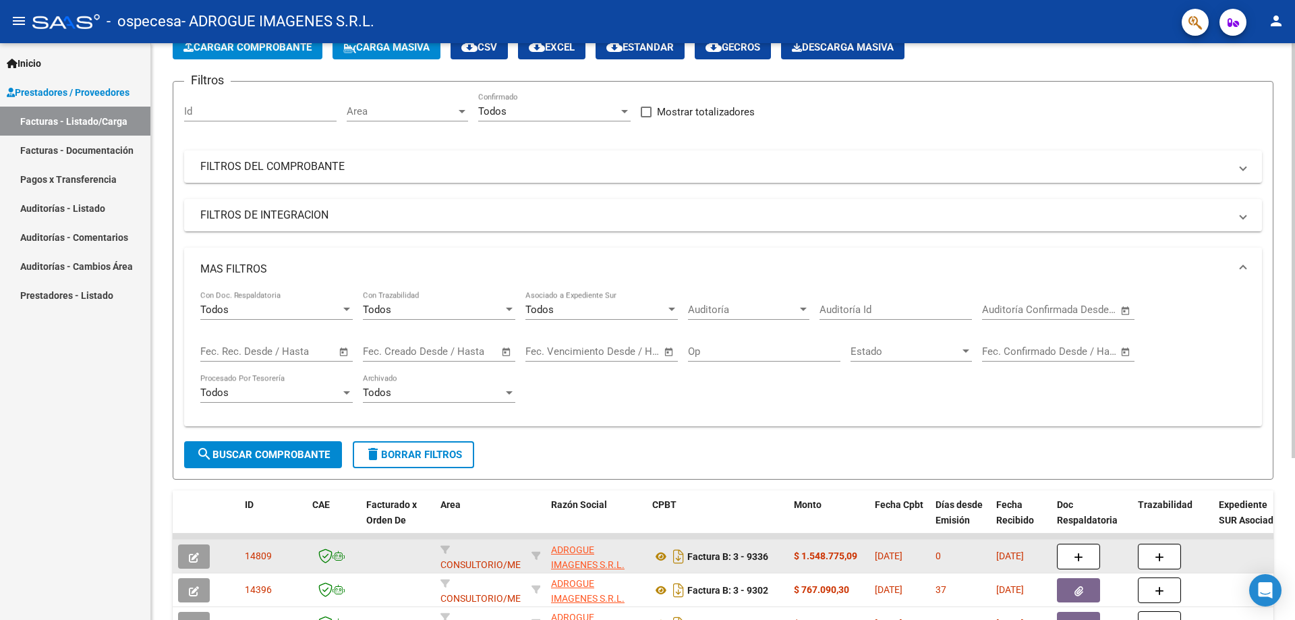
scroll to position [225, 0]
